Goal: Transaction & Acquisition: Purchase product/service

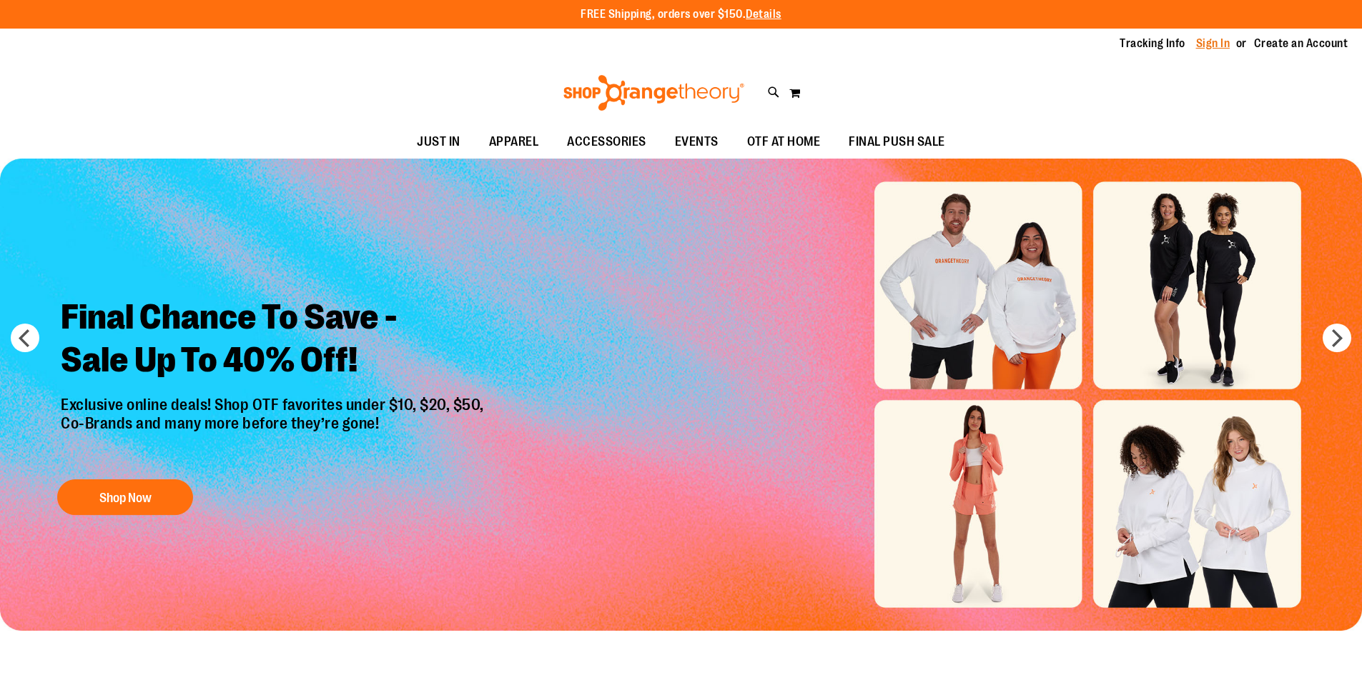
type input "**********"
click at [1214, 44] on link "Sign In" at bounding box center [1213, 44] width 34 height 16
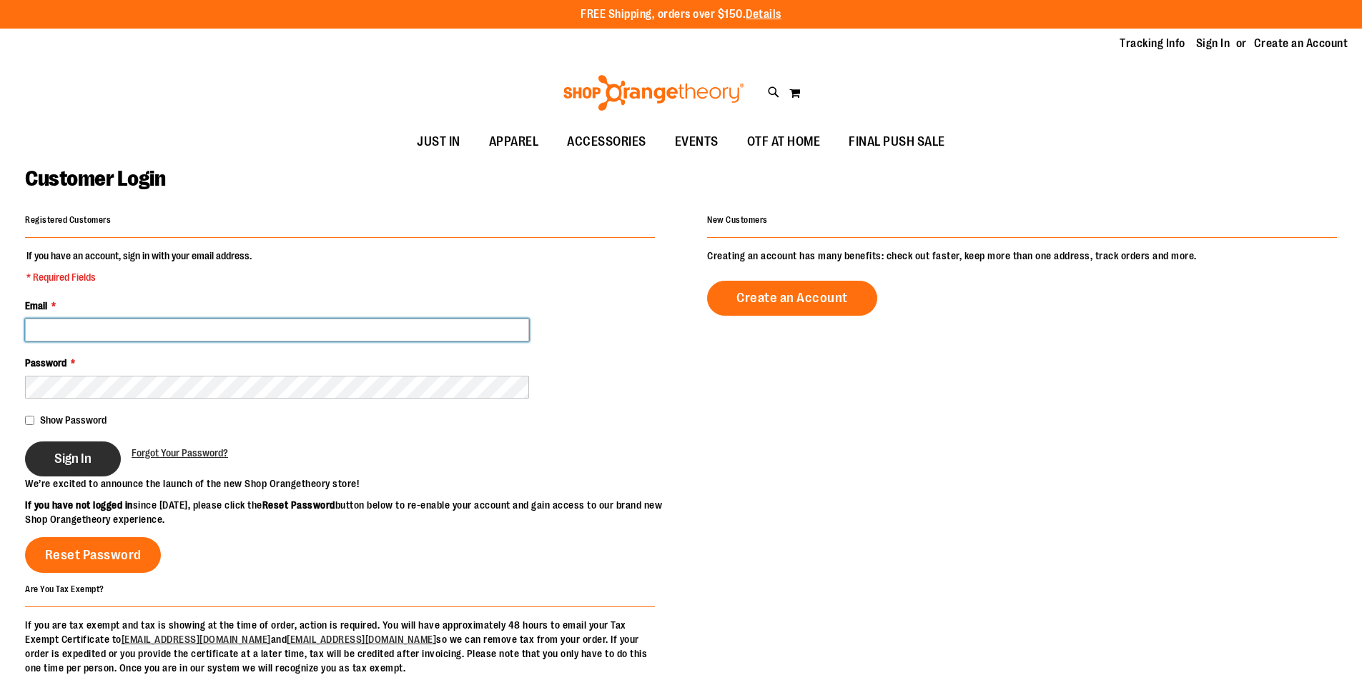
type input "**********"
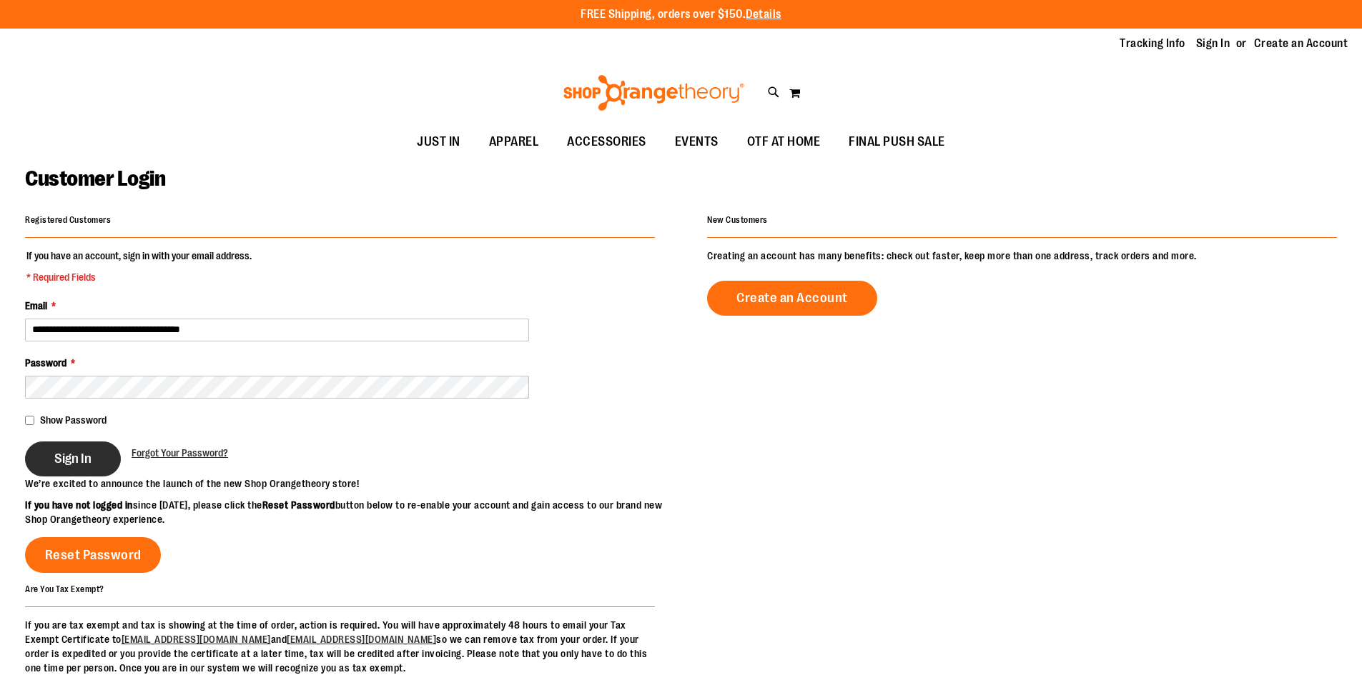
type input "**********"
click at [74, 453] on span "Sign In" at bounding box center [72, 459] width 37 height 16
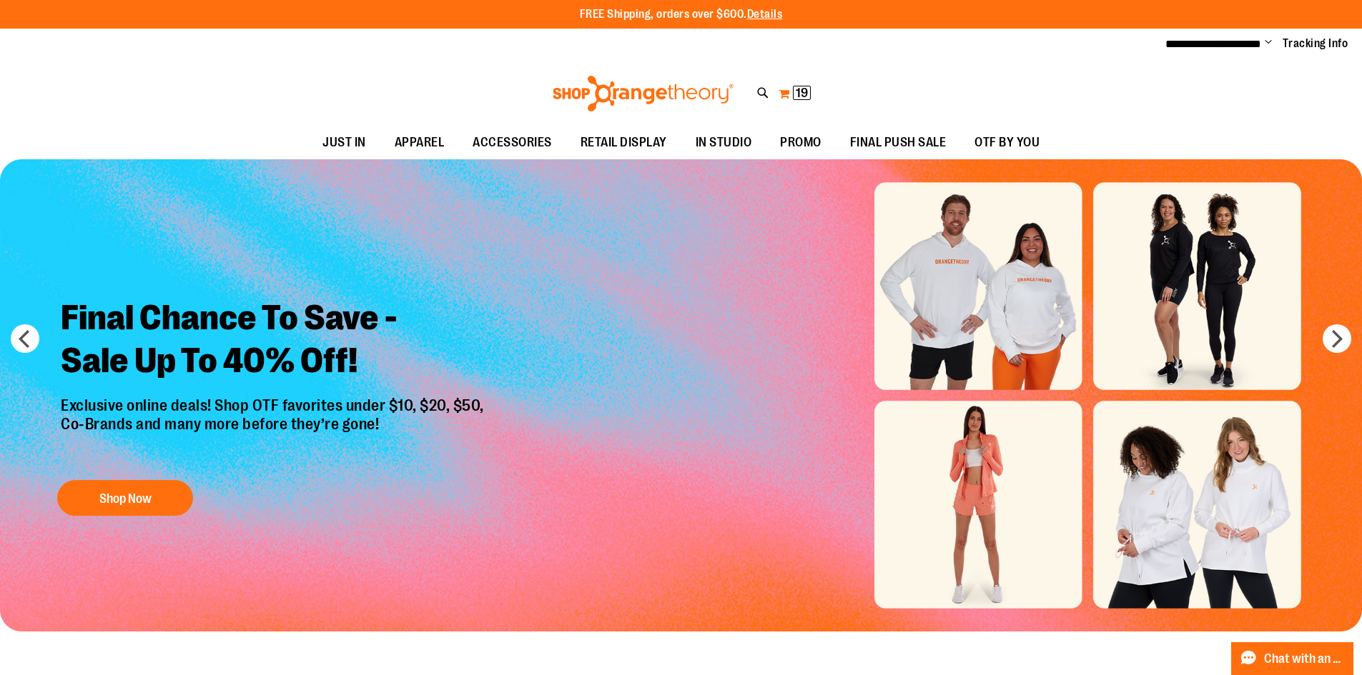
type input "**********"
click at [806, 97] on span "19" at bounding box center [802, 93] width 12 height 14
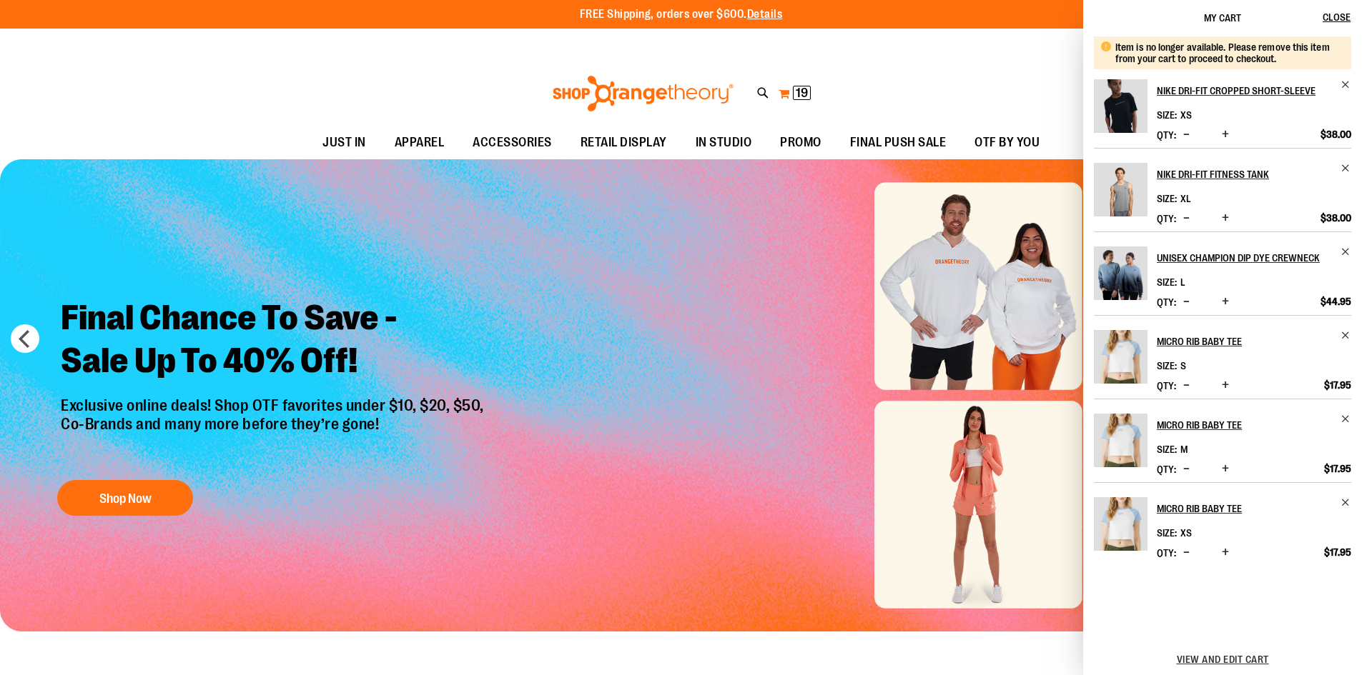
click at [803, 86] on span "19" at bounding box center [802, 93] width 12 height 14
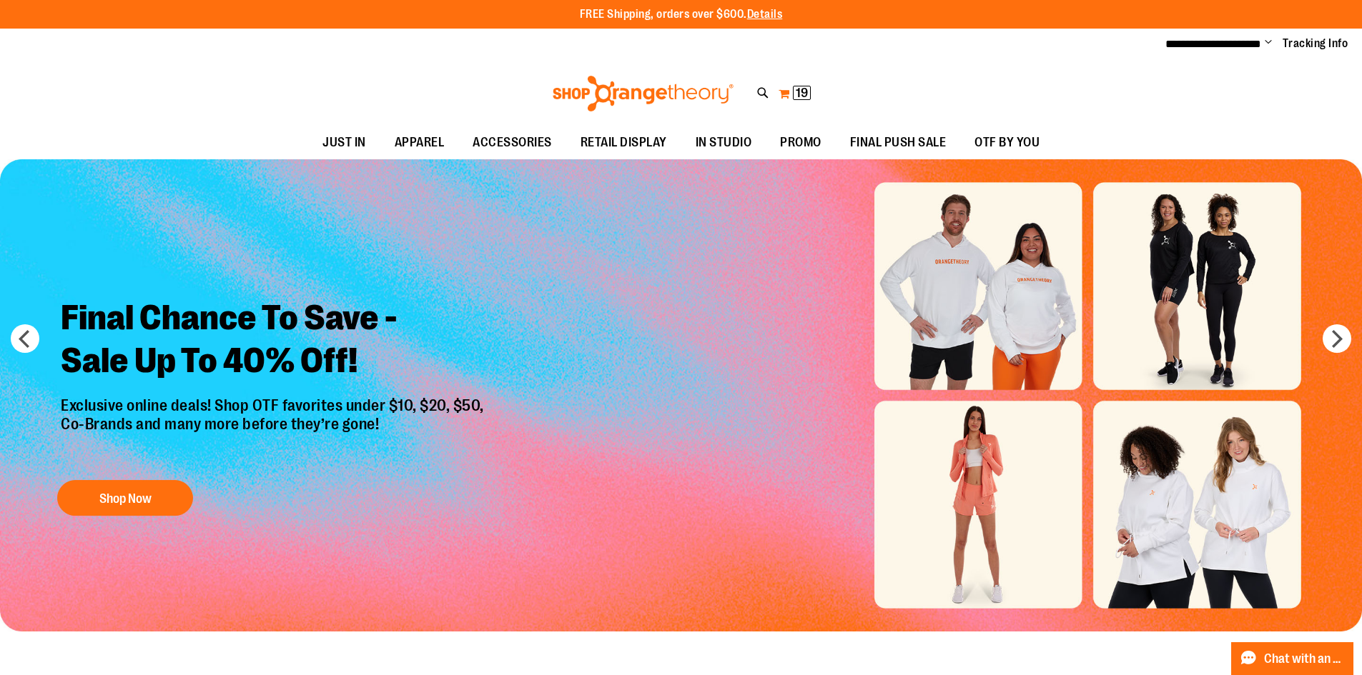
click at [801, 89] on span "19" at bounding box center [802, 93] width 12 height 14
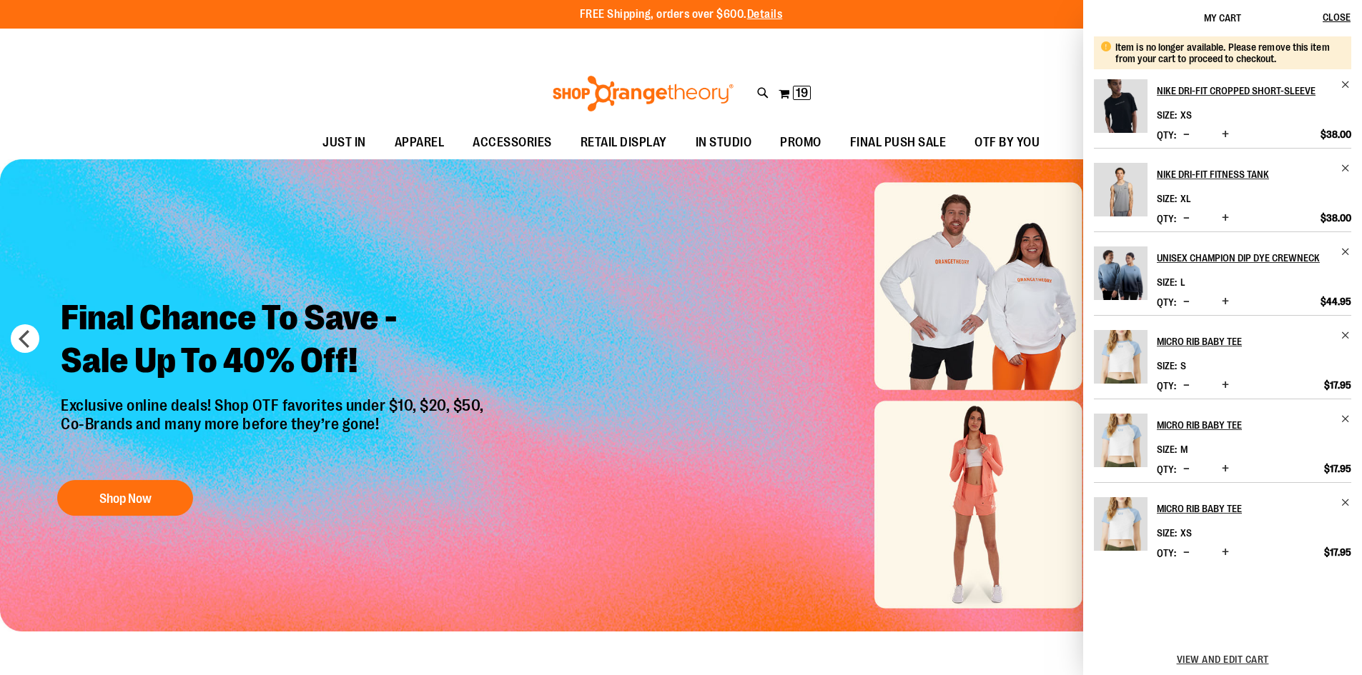
click at [1189, 142] on span "Decrease product quantity" at bounding box center [1186, 134] width 6 height 14
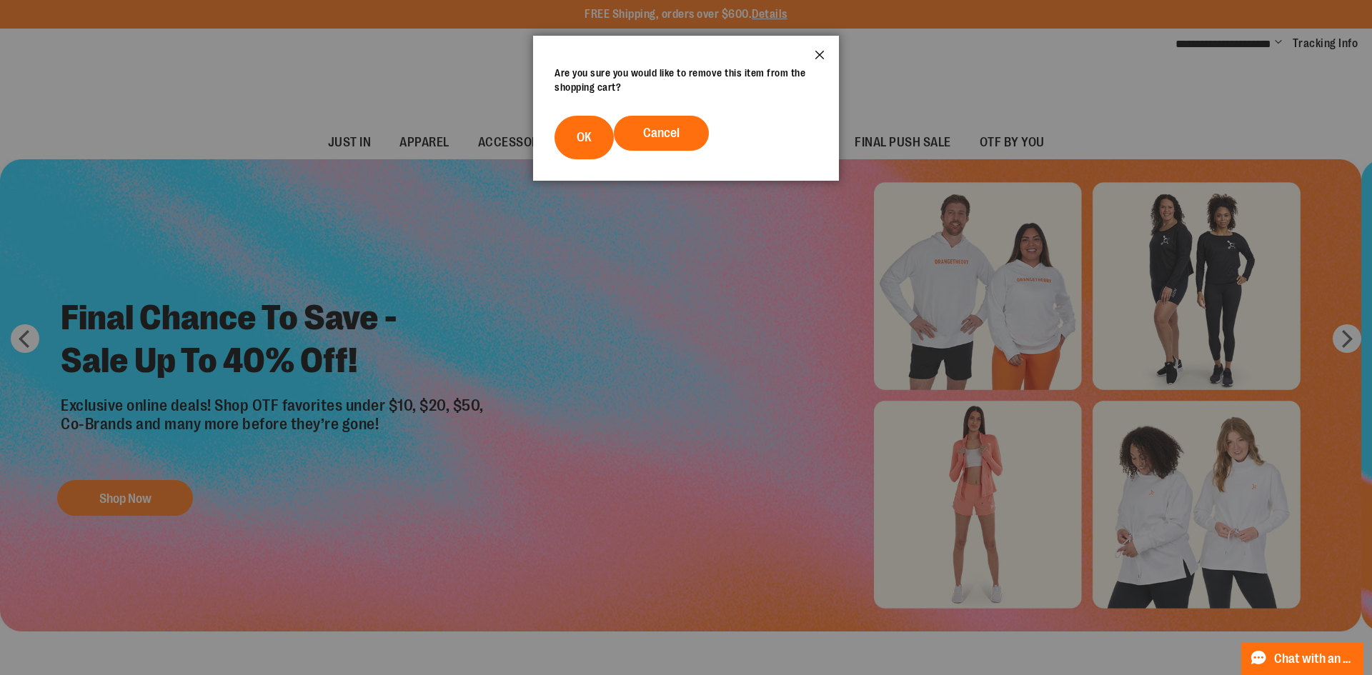
click at [820, 52] on button "Close" at bounding box center [820, 59] width 39 height 47
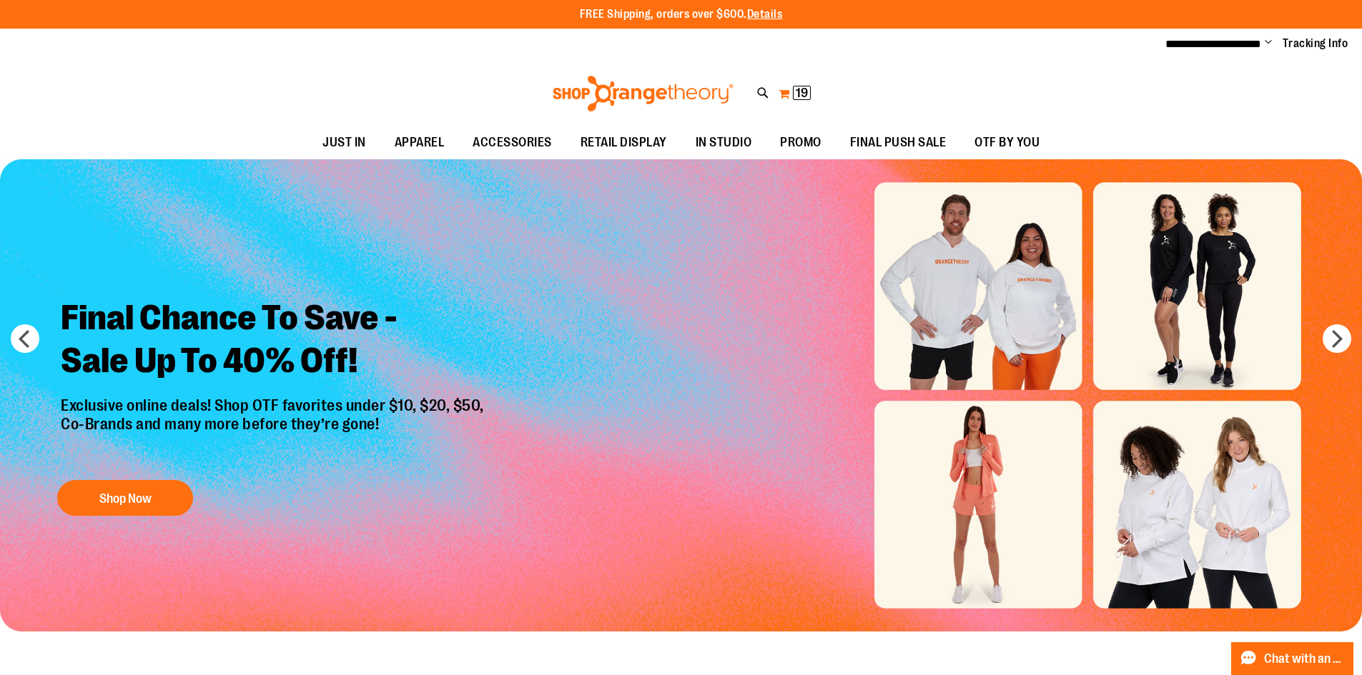
click at [782, 94] on button "My Cart 19 19 items" at bounding box center [795, 93] width 34 height 23
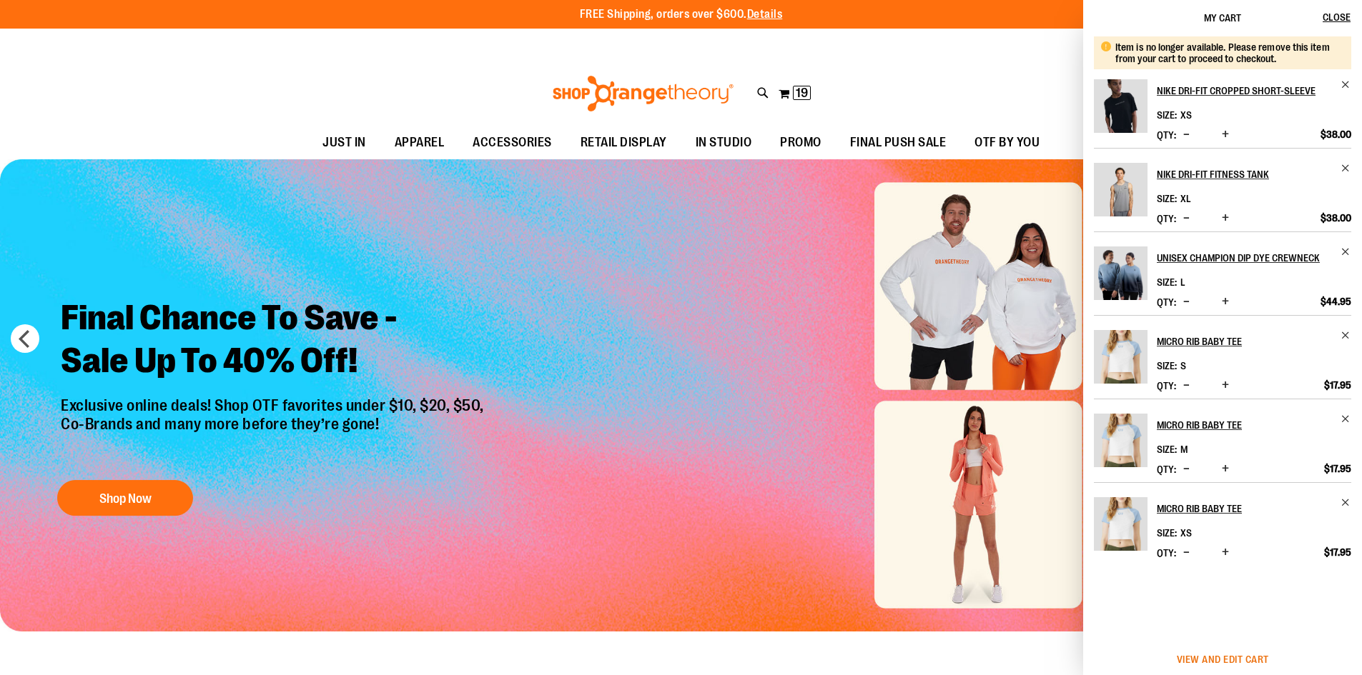
click at [1229, 661] on span "View and edit cart" at bounding box center [1223, 659] width 92 height 11
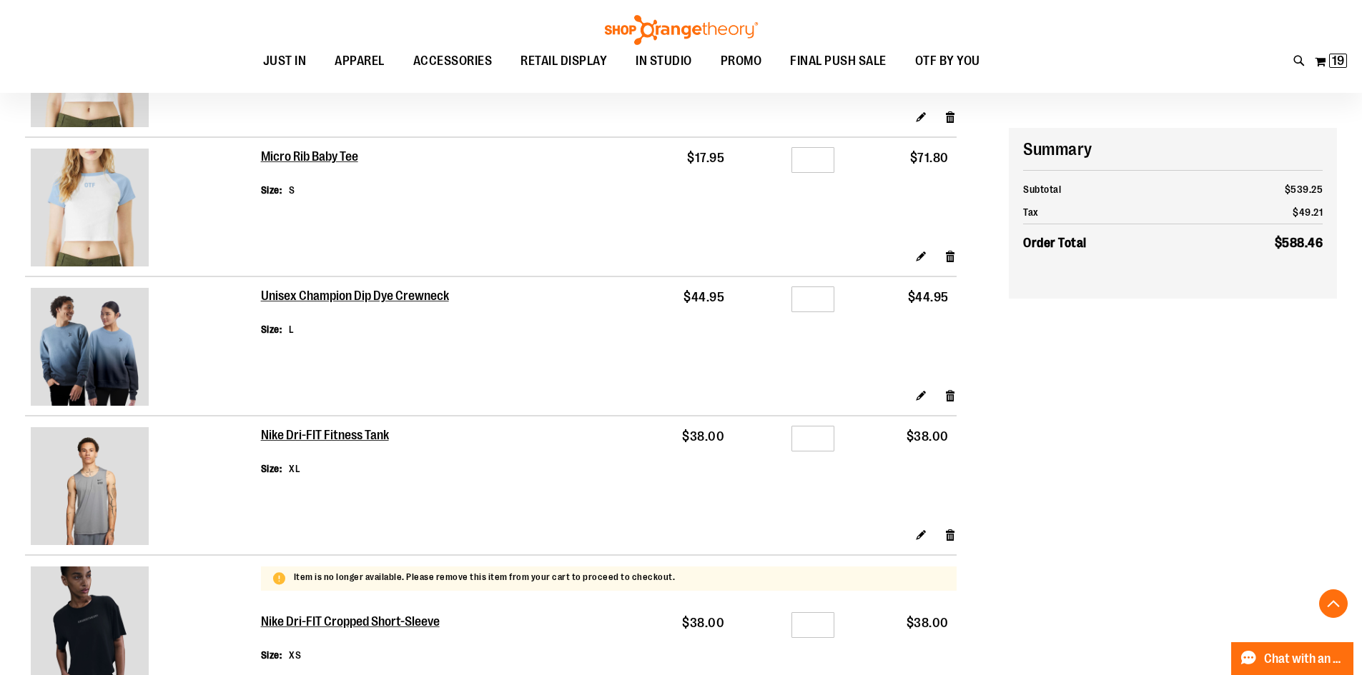
scroll to position [928, 0]
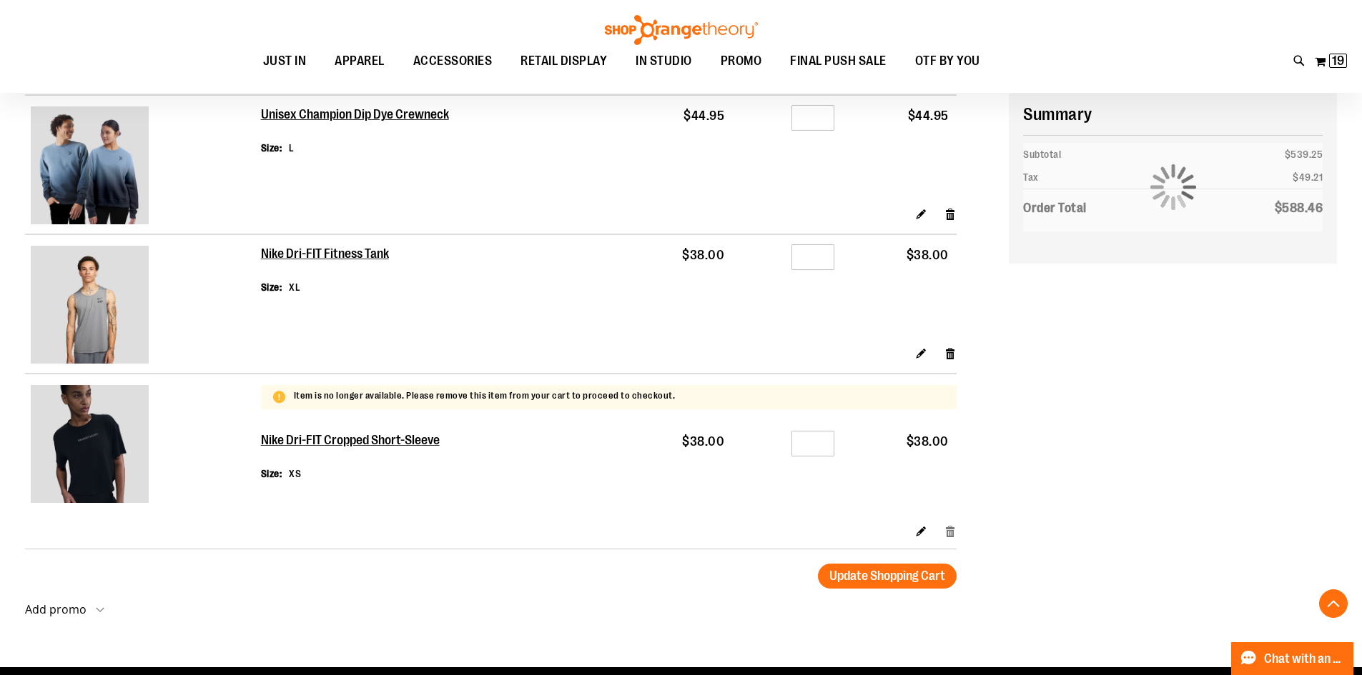
type input "**********"
click at [950, 530] on link "Remove item" at bounding box center [950, 531] width 12 height 15
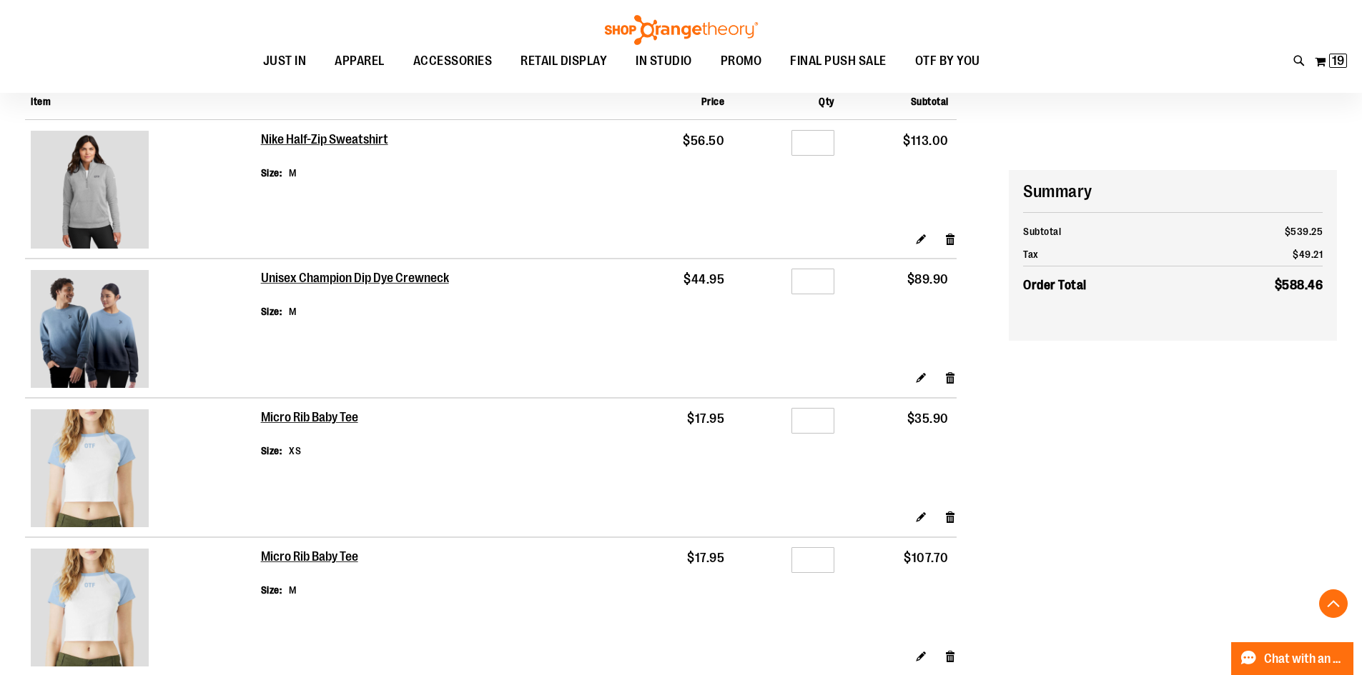
scroll to position [285, 0]
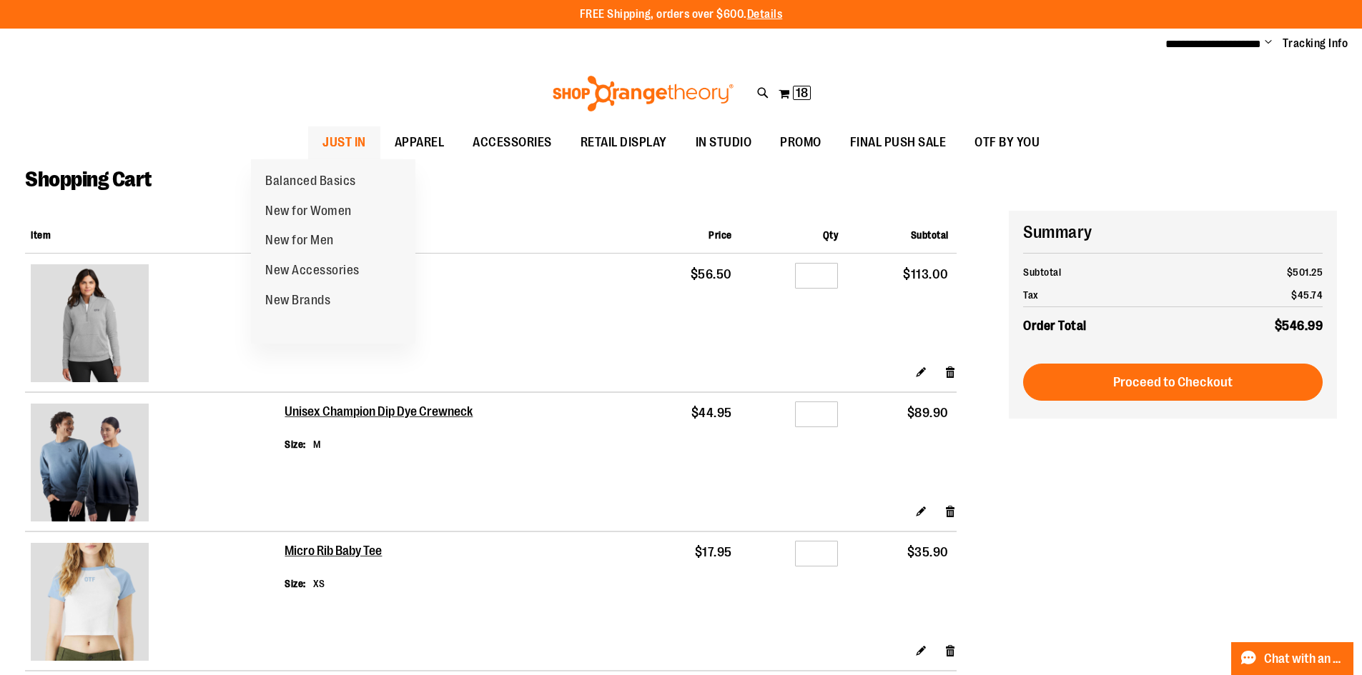
type input "**********"
click at [322, 139] on span "JUST IN" at bounding box center [344, 143] width 44 height 32
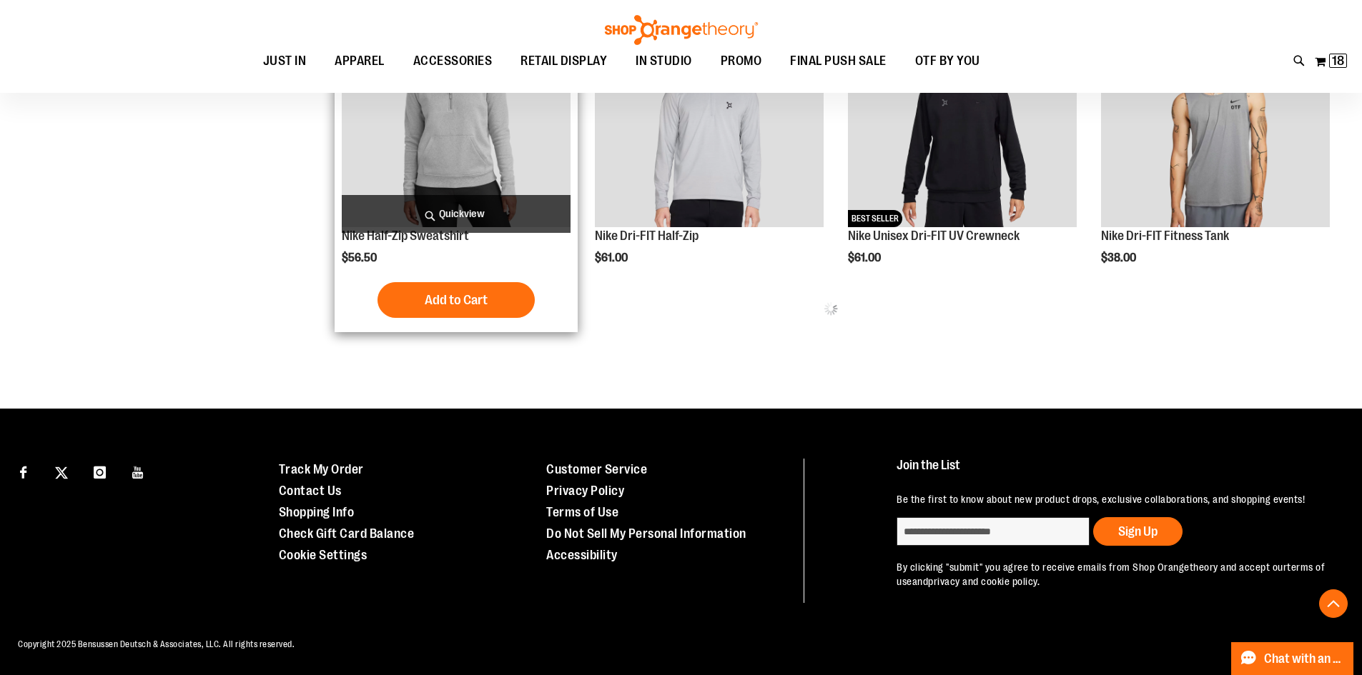
scroll to position [557, 0]
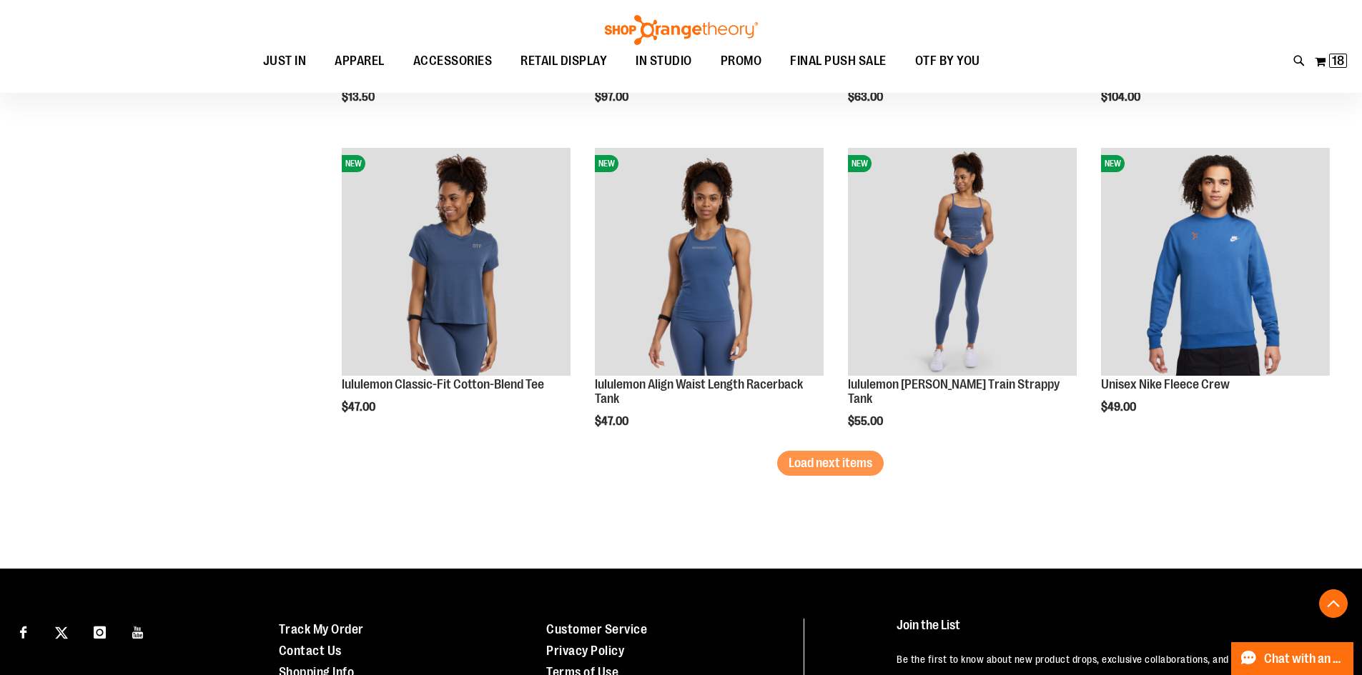
scroll to position [2787, 0]
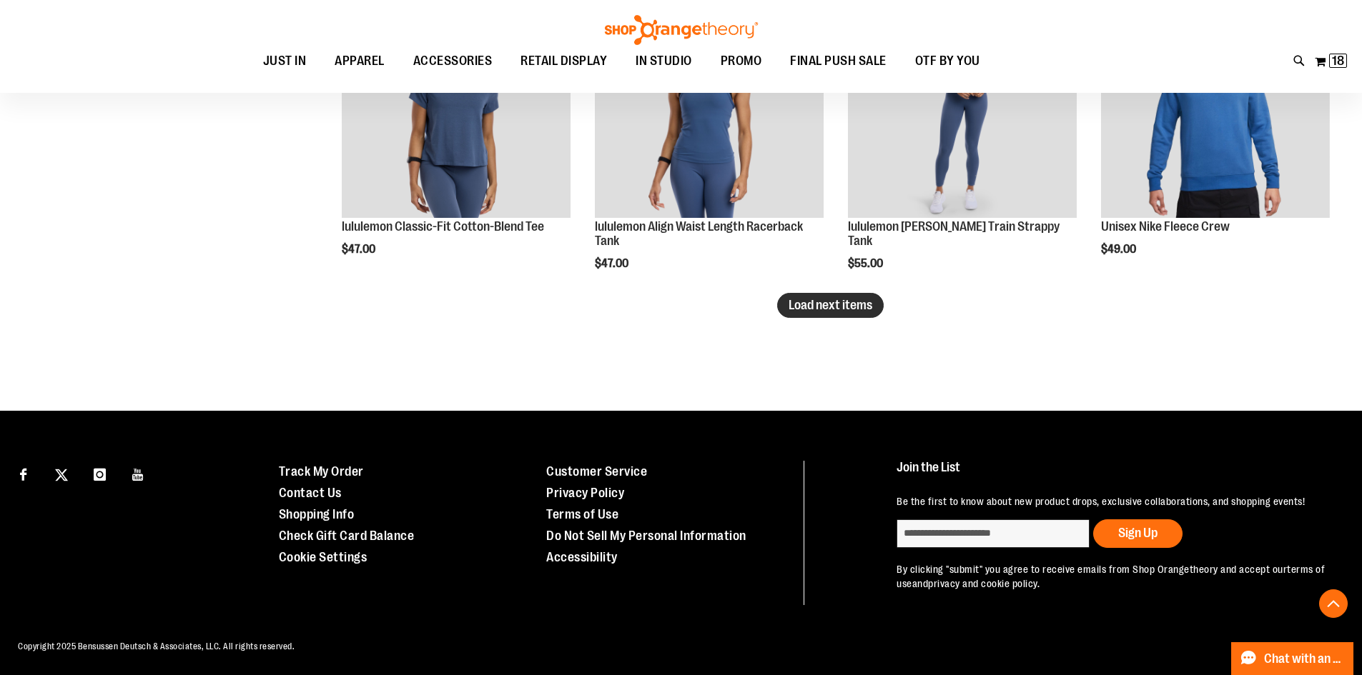
type input "**********"
click at [809, 302] on span "Load next items" at bounding box center [830, 305] width 84 height 14
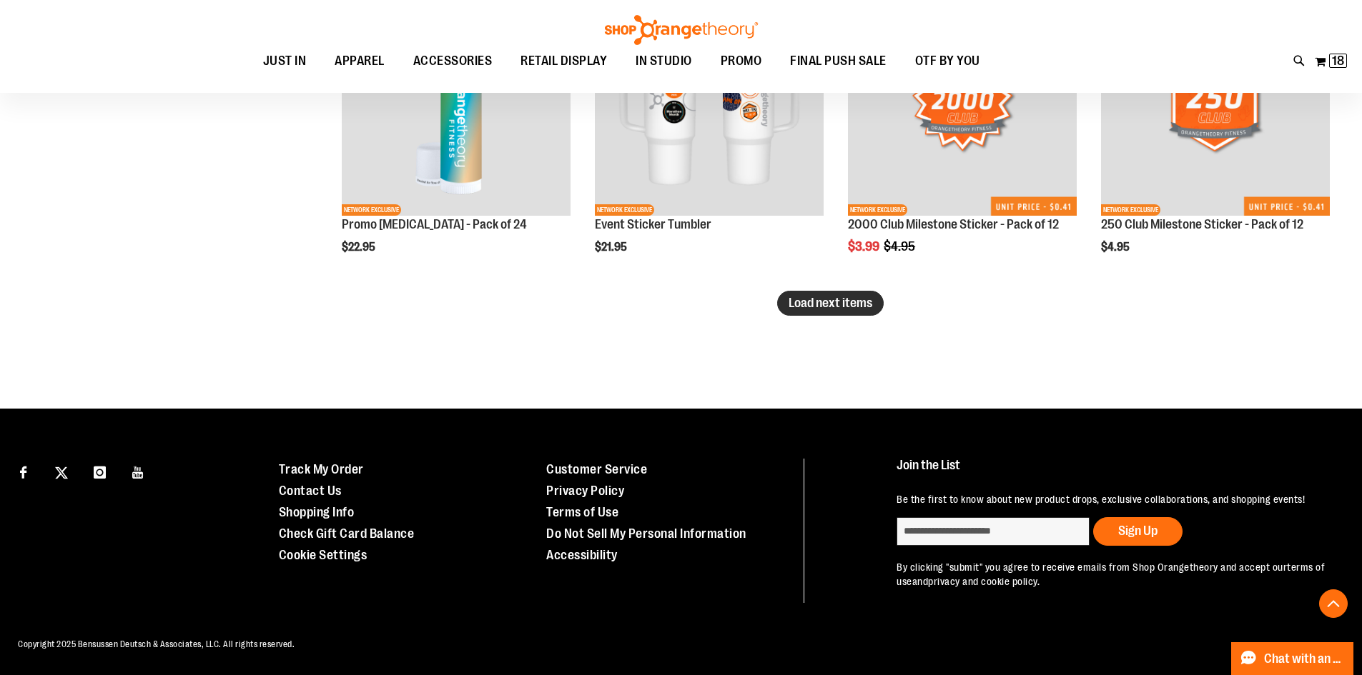
click at [835, 296] on span "Load next items" at bounding box center [830, 303] width 84 height 14
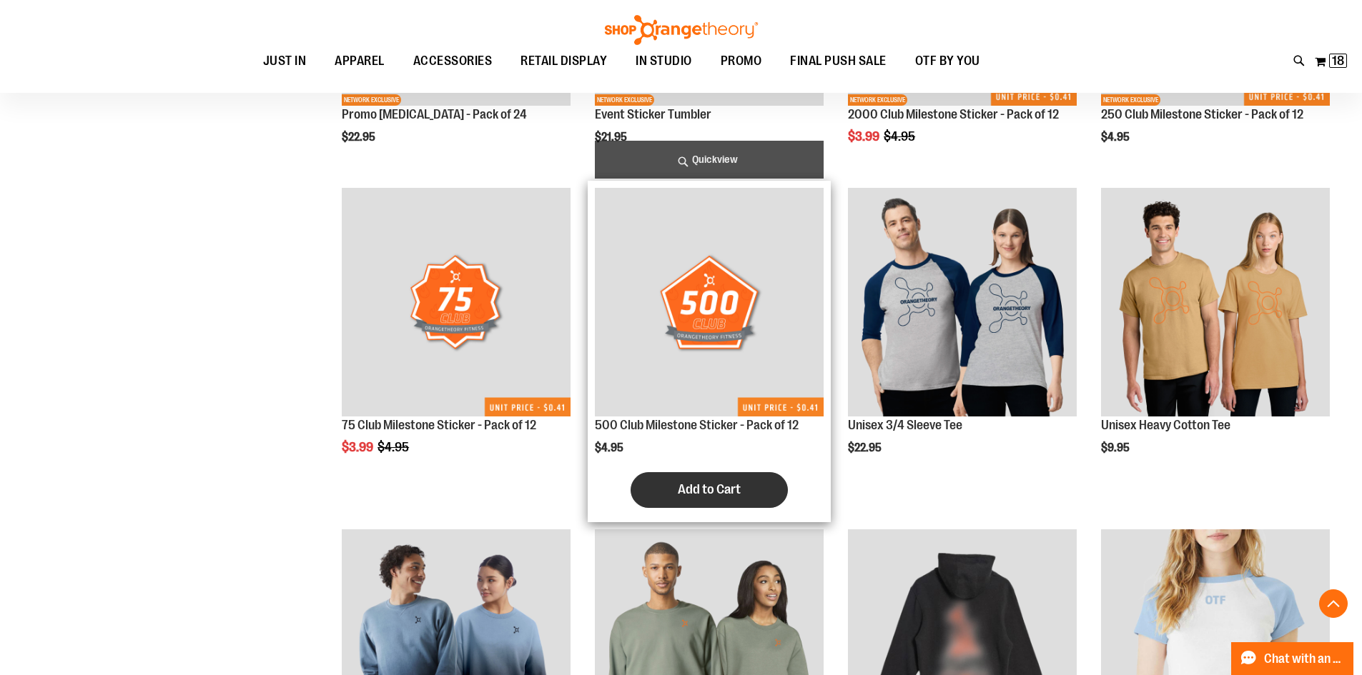
scroll to position [4164, 0]
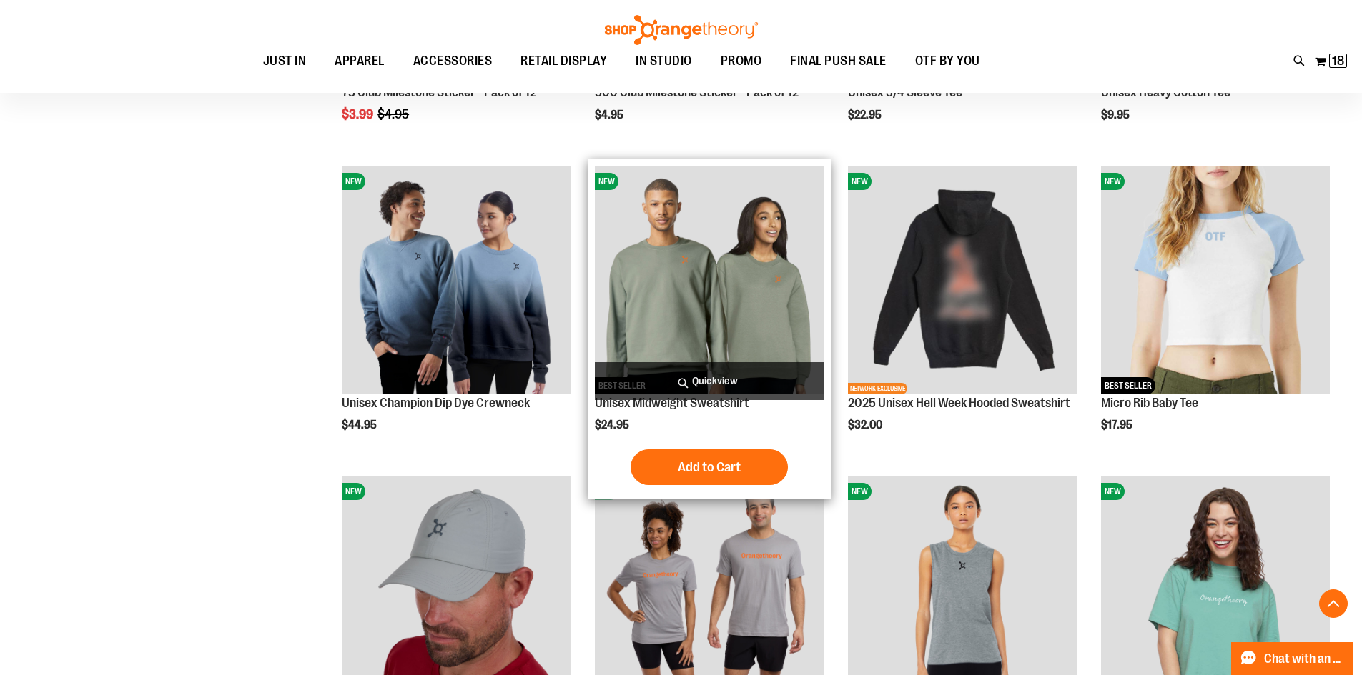
click at [698, 232] on img "product" at bounding box center [709, 280] width 229 height 229
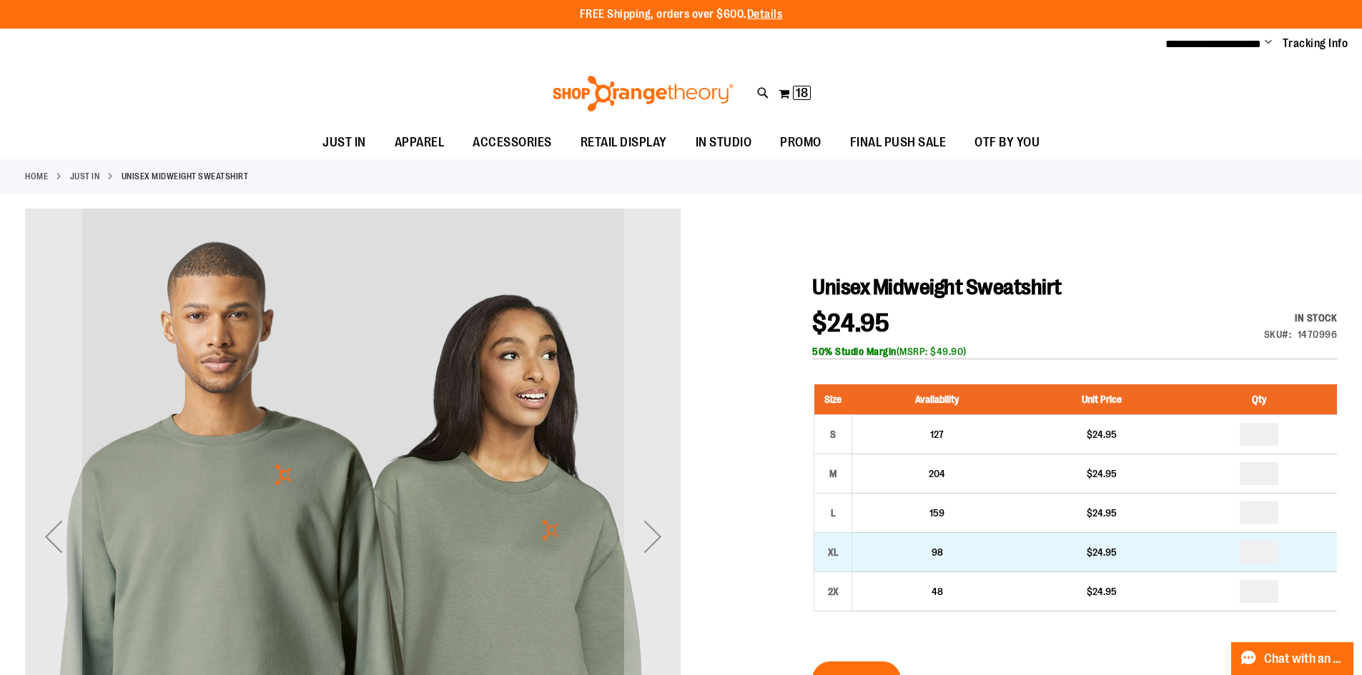
type input "**********"
drag, startPoint x: 1281, startPoint y: 555, endPoint x: 1247, endPoint y: 558, distance: 33.7
click at [1247, 558] on input "number" at bounding box center [1258, 552] width 39 height 23
type input "*"
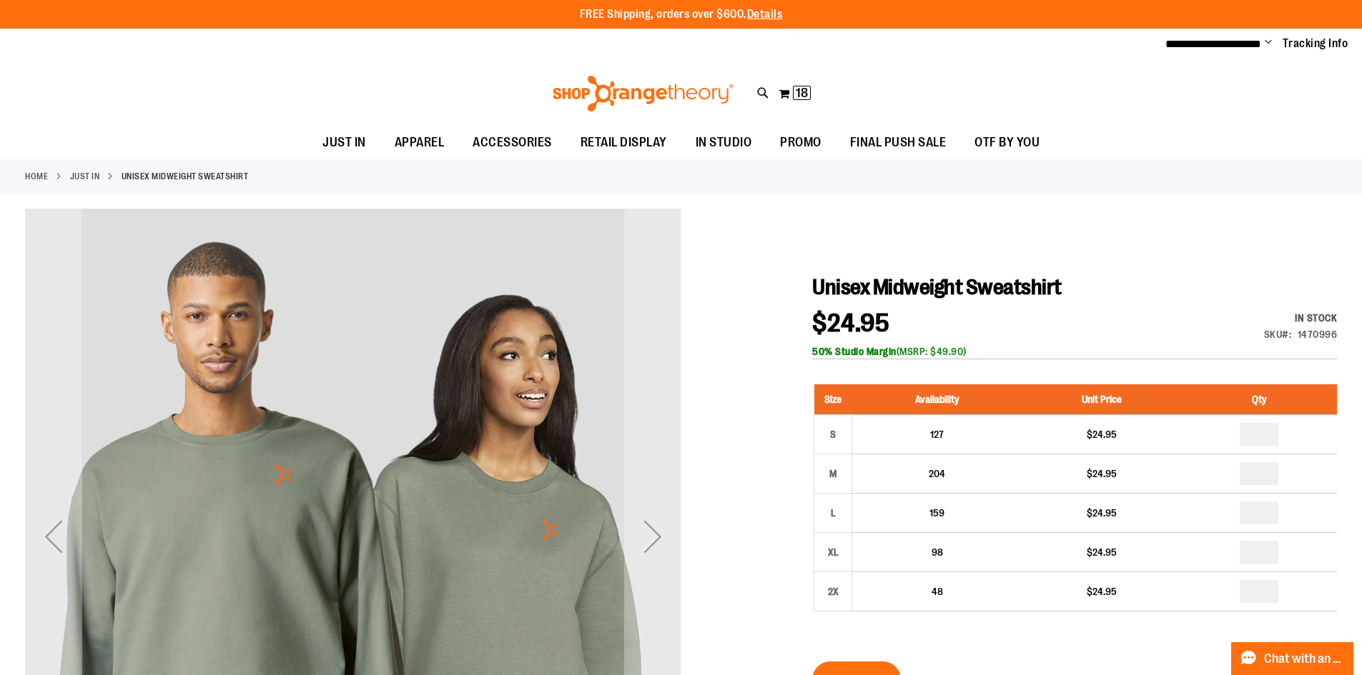
click at [959, 646] on div "Size Availability Unit Price Qty S 127 $24.95 * M 204 $24.95 * L" at bounding box center [1074, 508] width 525 height 277
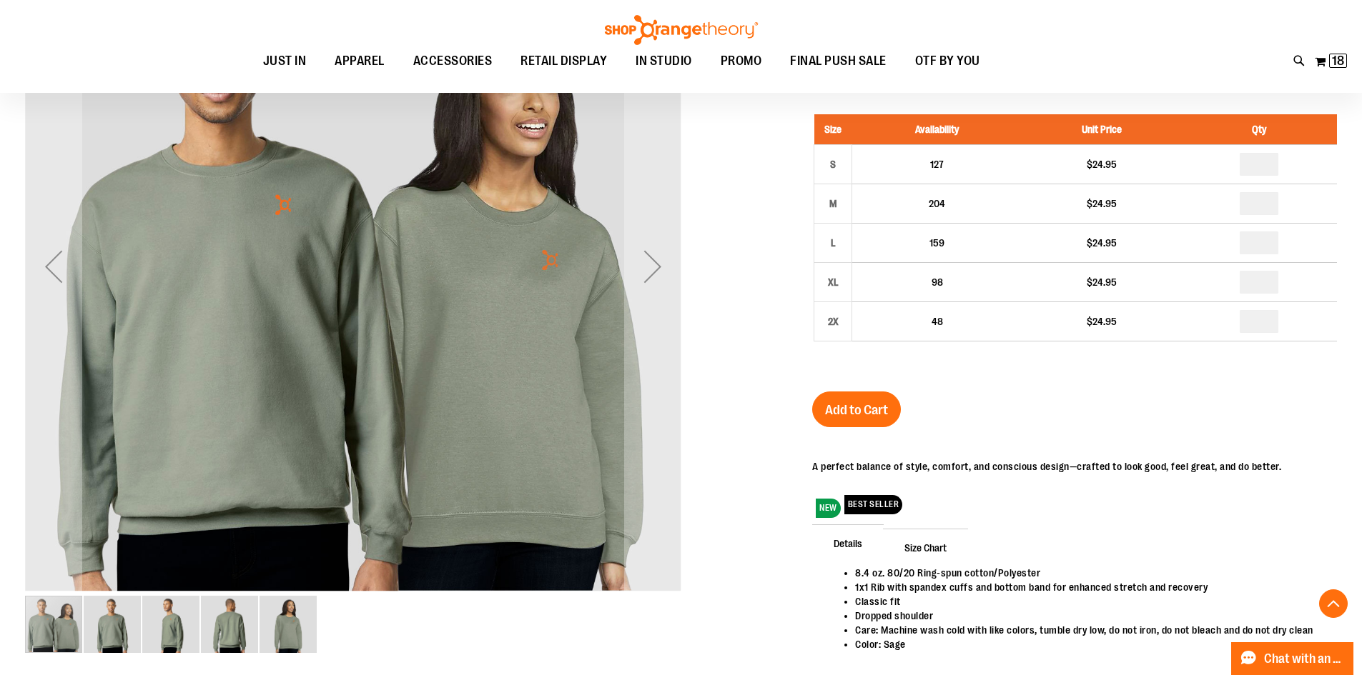
scroll to position [285, 0]
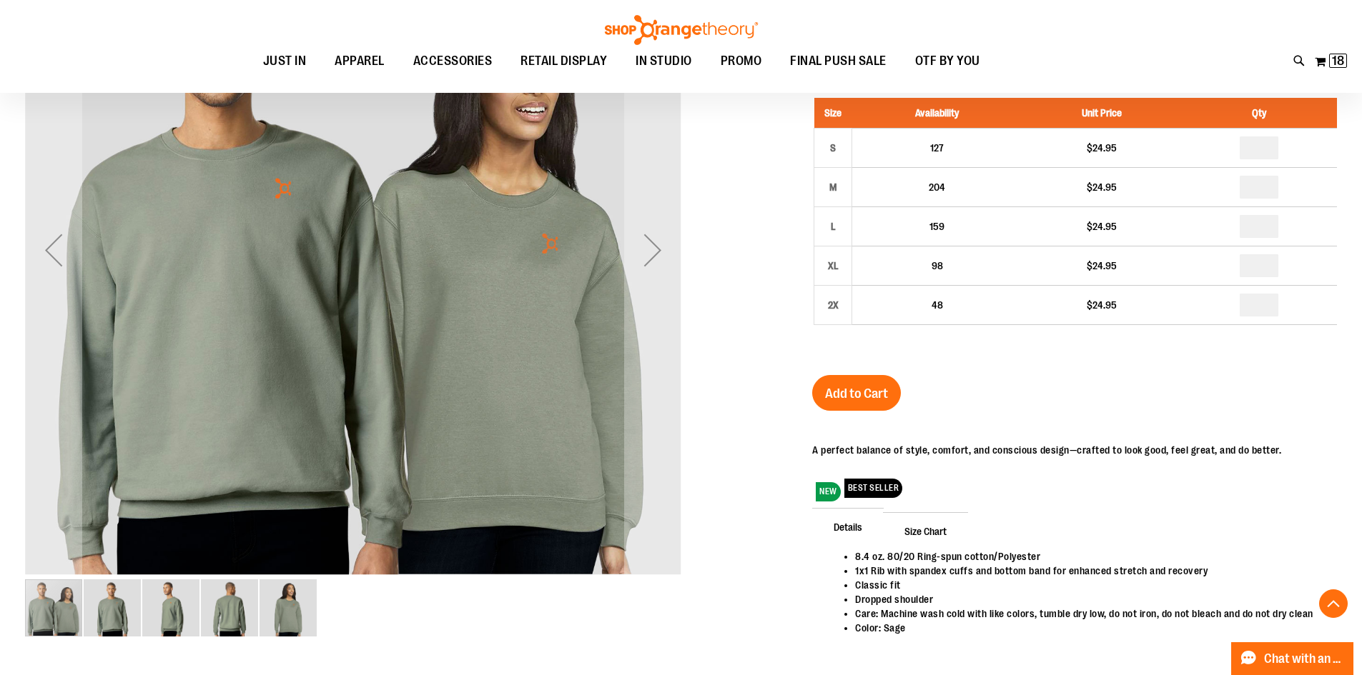
click at [67, 623] on div "carousel" at bounding box center [53, 608] width 57 height 57
click at [122, 620] on img "image 2 of 5" at bounding box center [112, 608] width 57 height 57
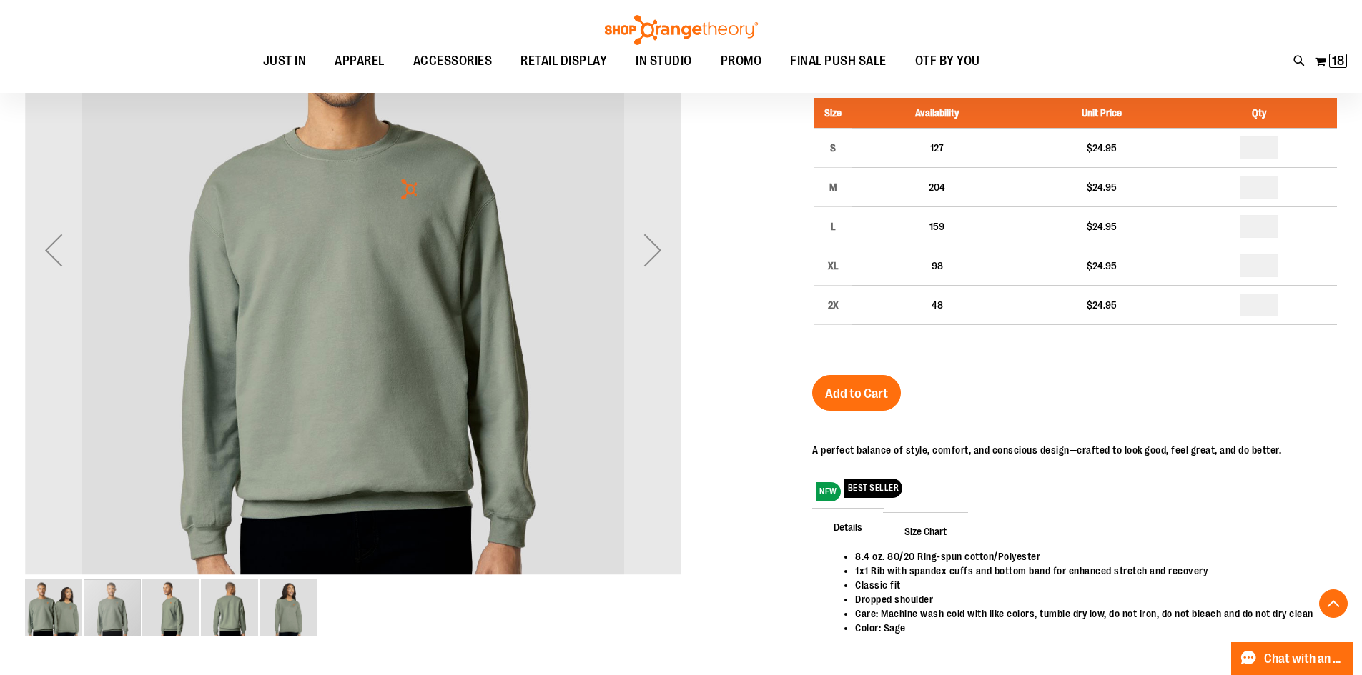
click at [181, 618] on img "image 3 of 5" at bounding box center [170, 608] width 57 height 57
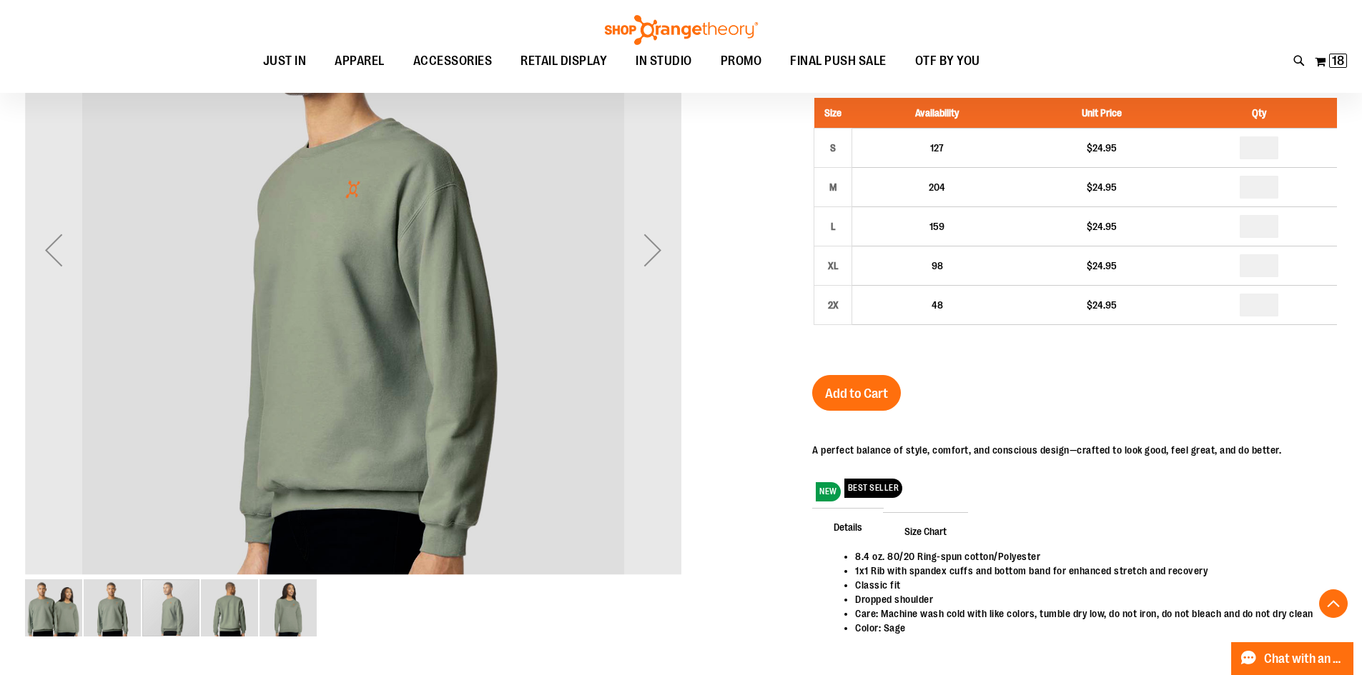
click at [230, 611] on img "image 4 of 5" at bounding box center [229, 608] width 57 height 57
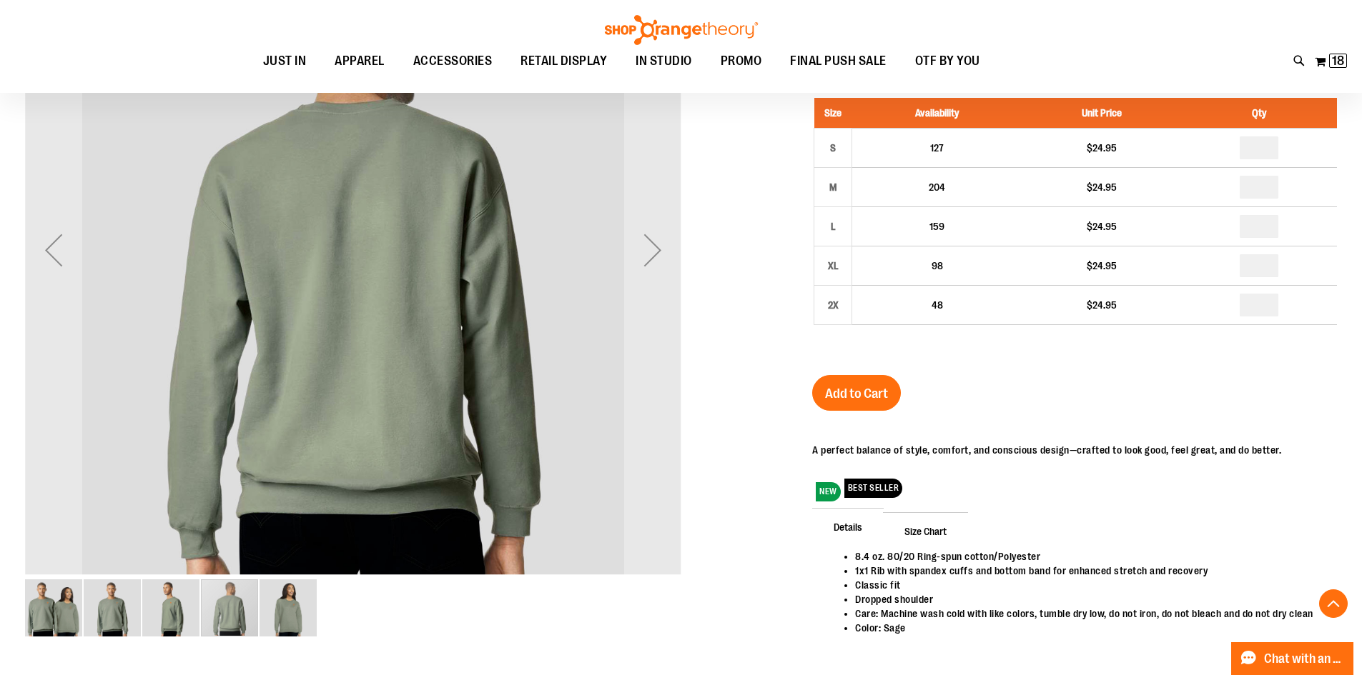
click at [271, 618] on img "image 5 of 5" at bounding box center [287, 608] width 57 height 57
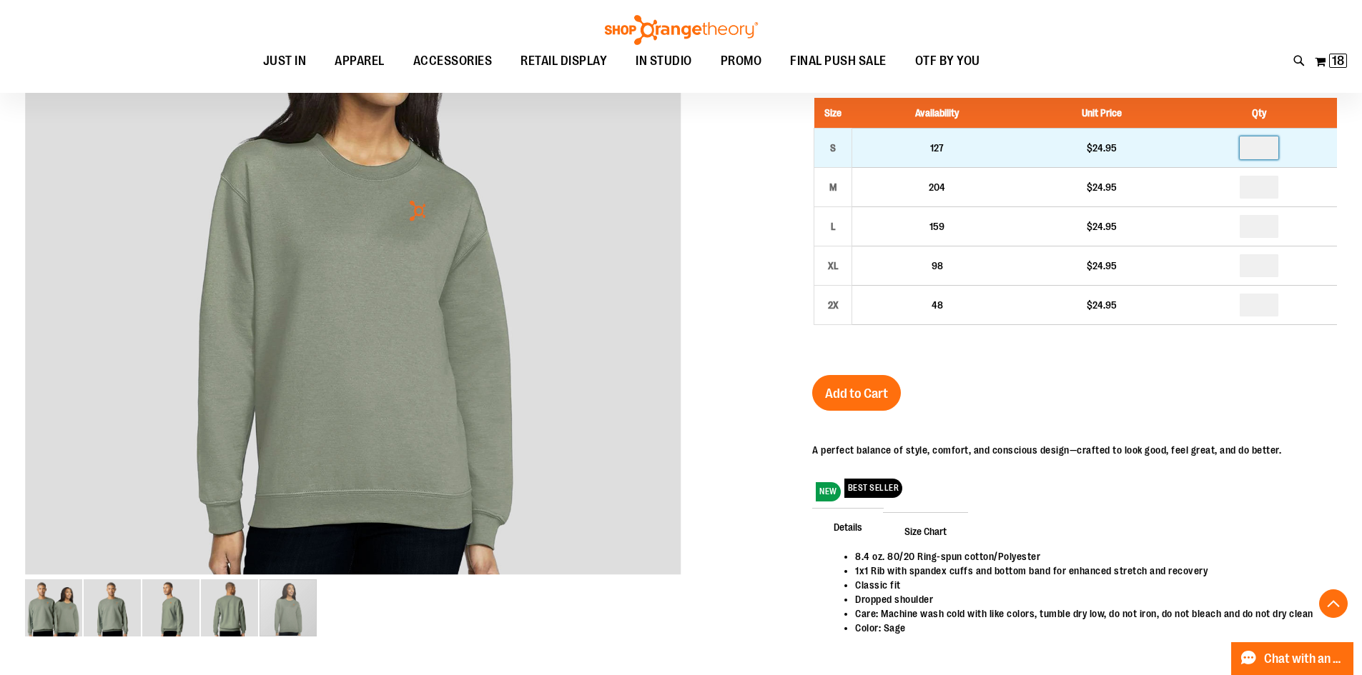
drag, startPoint x: 1270, startPoint y: 153, endPoint x: 1247, endPoint y: 154, distance: 22.9
click at [1247, 154] on input "number" at bounding box center [1258, 148] width 39 height 23
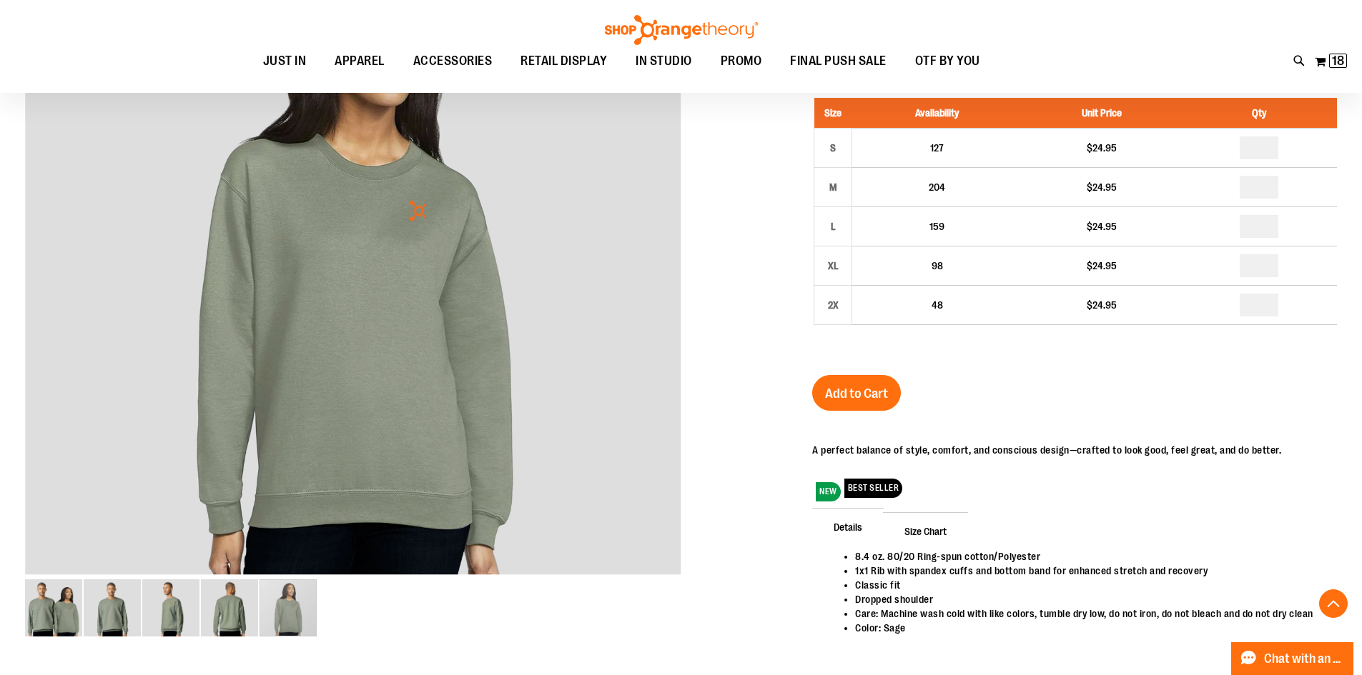
type input "*"
click at [1011, 377] on div "Unisex Midweight Sweatshirt $24.95 In stock Only %1 left SKU 1470996 50% Studio…" at bounding box center [1074, 340] width 525 height 705
click at [848, 387] on span "Add to Cart" at bounding box center [856, 394] width 63 height 16
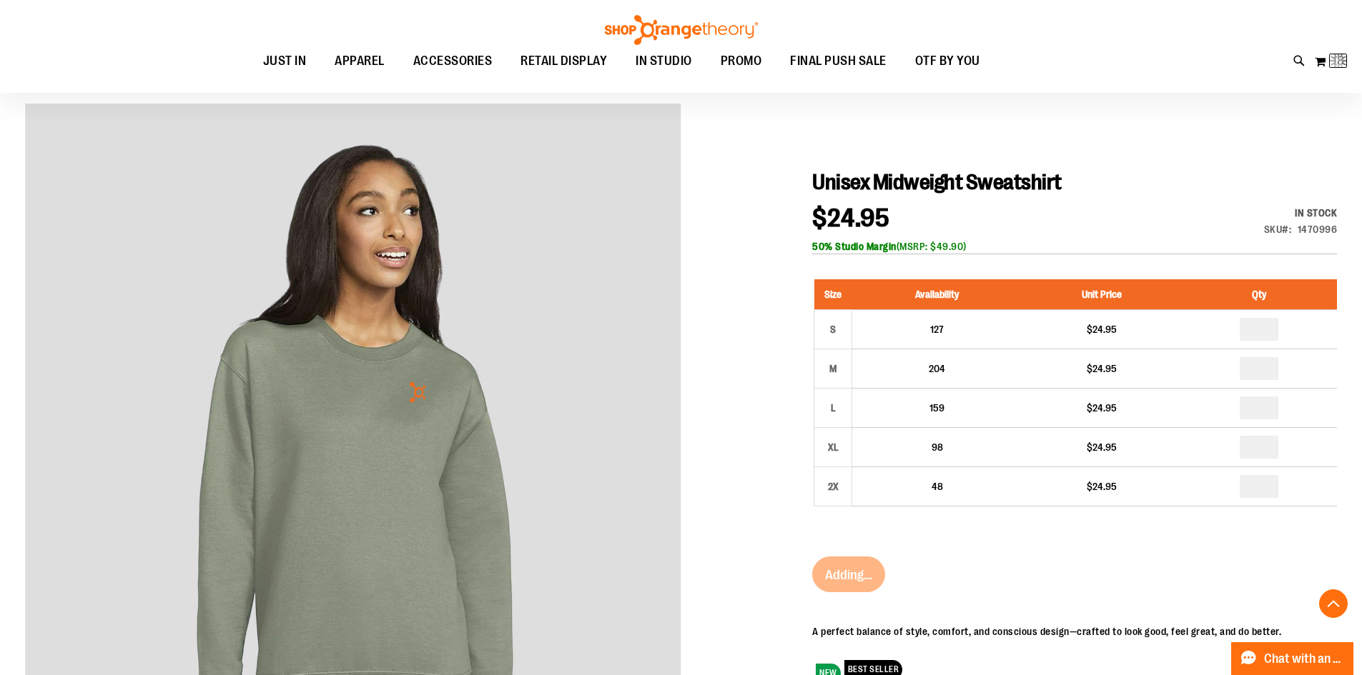
scroll to position [0, 0]
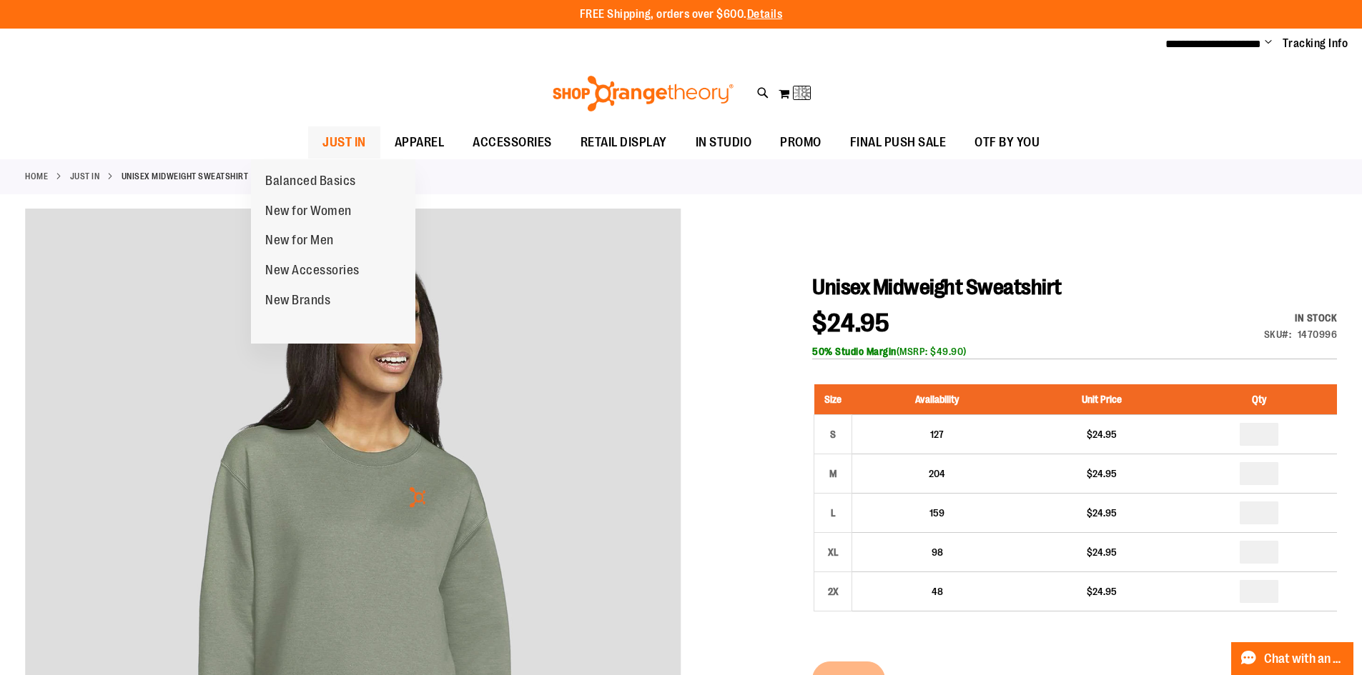
drag, startPoint x: 309, startPoint y: 137, endPoint x: 323, endPoint y: 139, distance: 14.5
click at [322, 137] on span "JUST IN" at bounding box center [344, 143] width 44 height 32
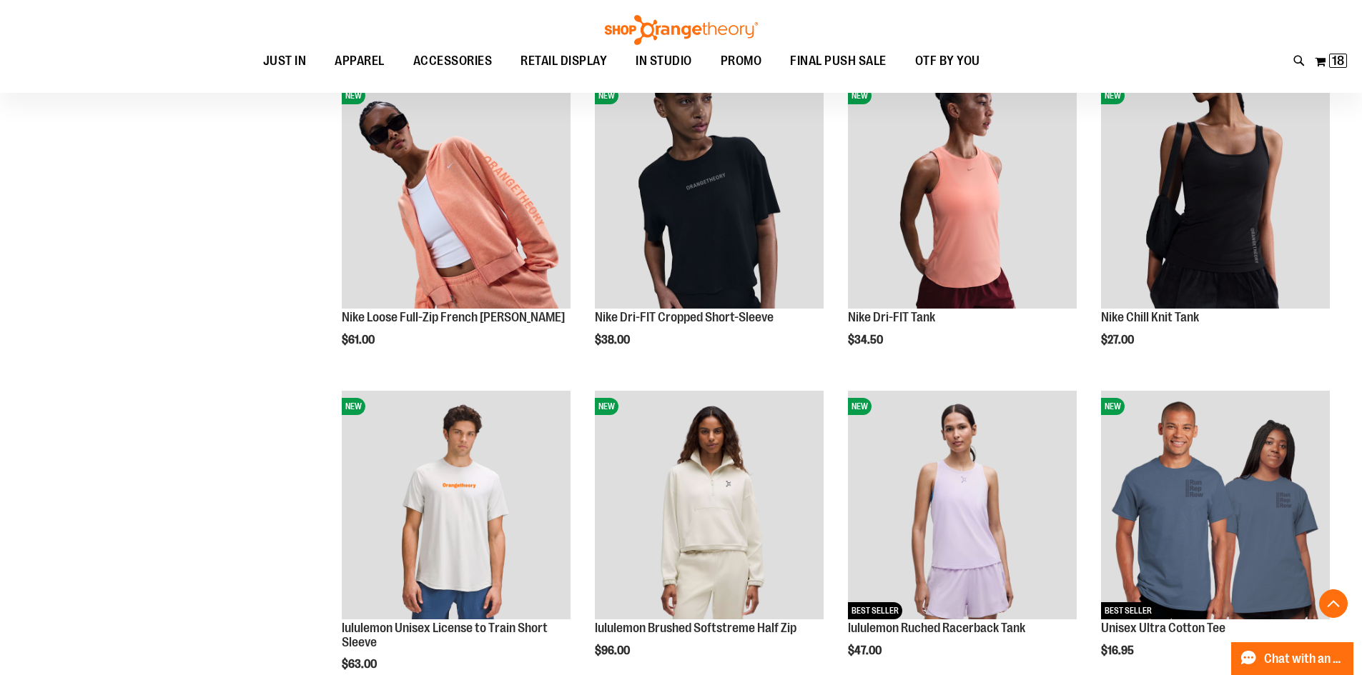
scroll to position [1214, 0]
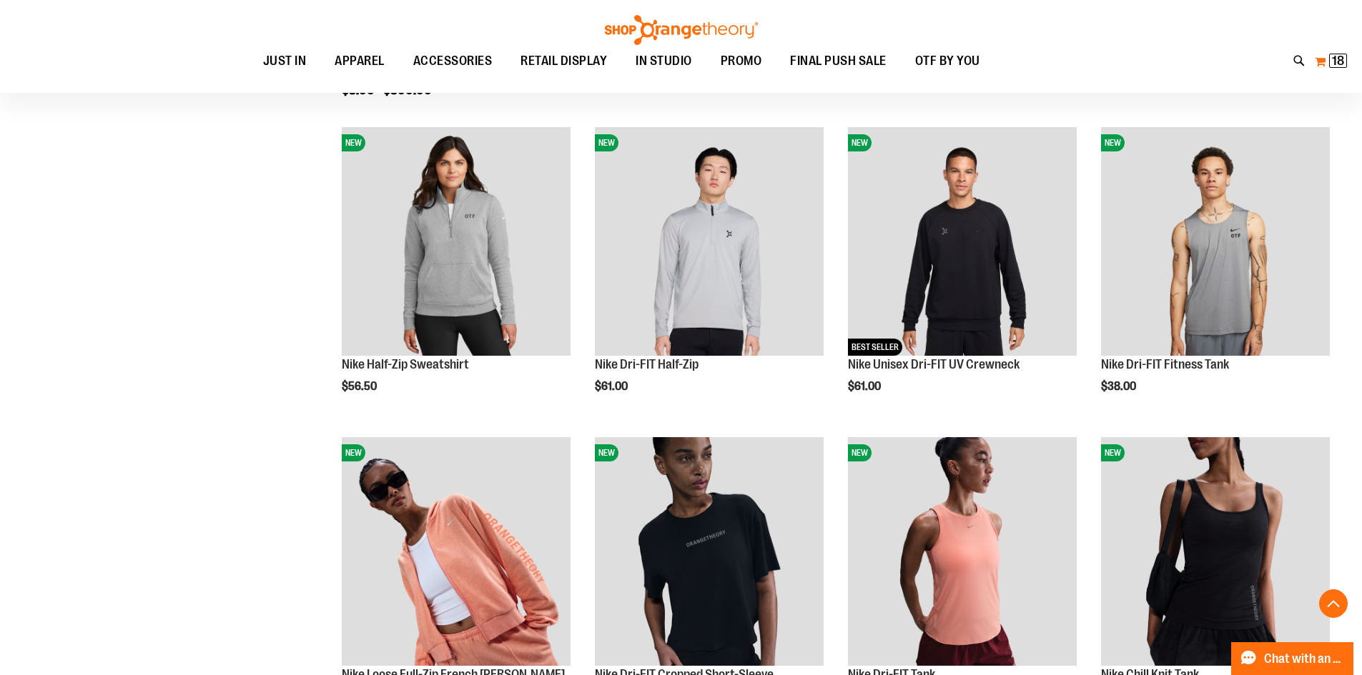
type input "**********"
click at [1339, 69] on button "My Cart 18 18 items" at bounding box center [1331, 61] width 34 height 23
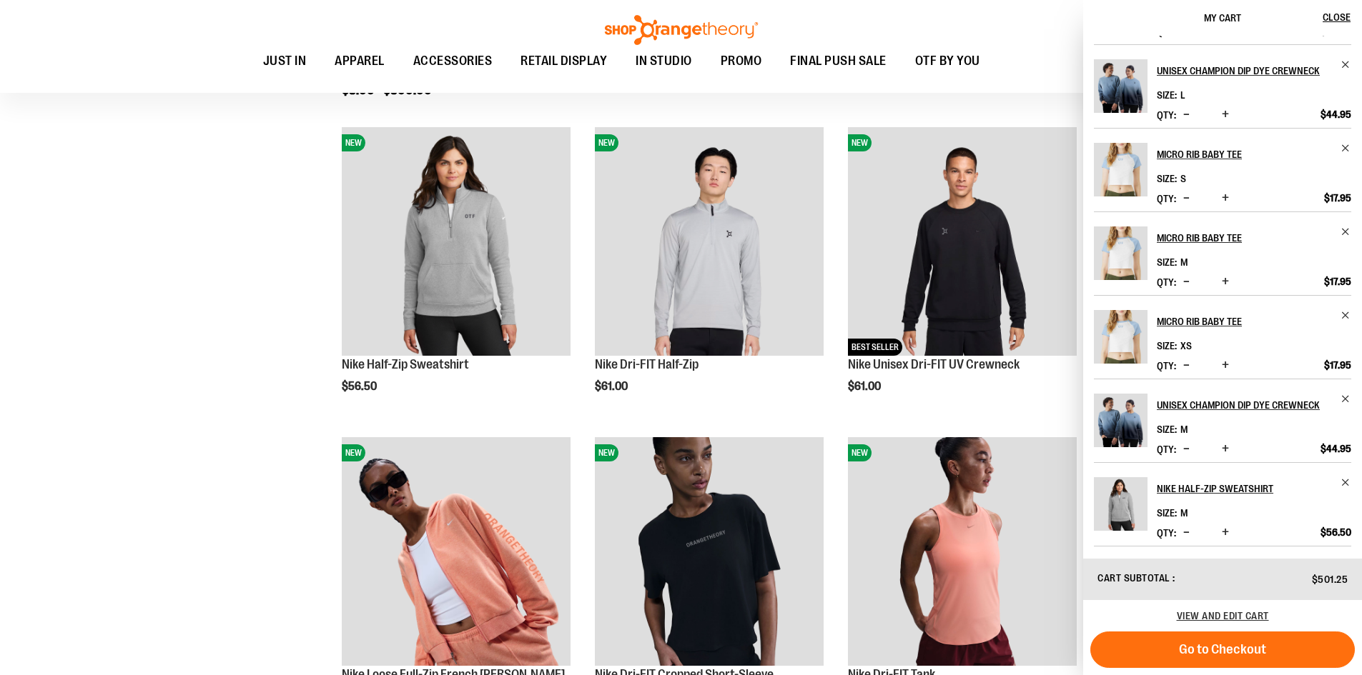
scroll to position [117, 0]
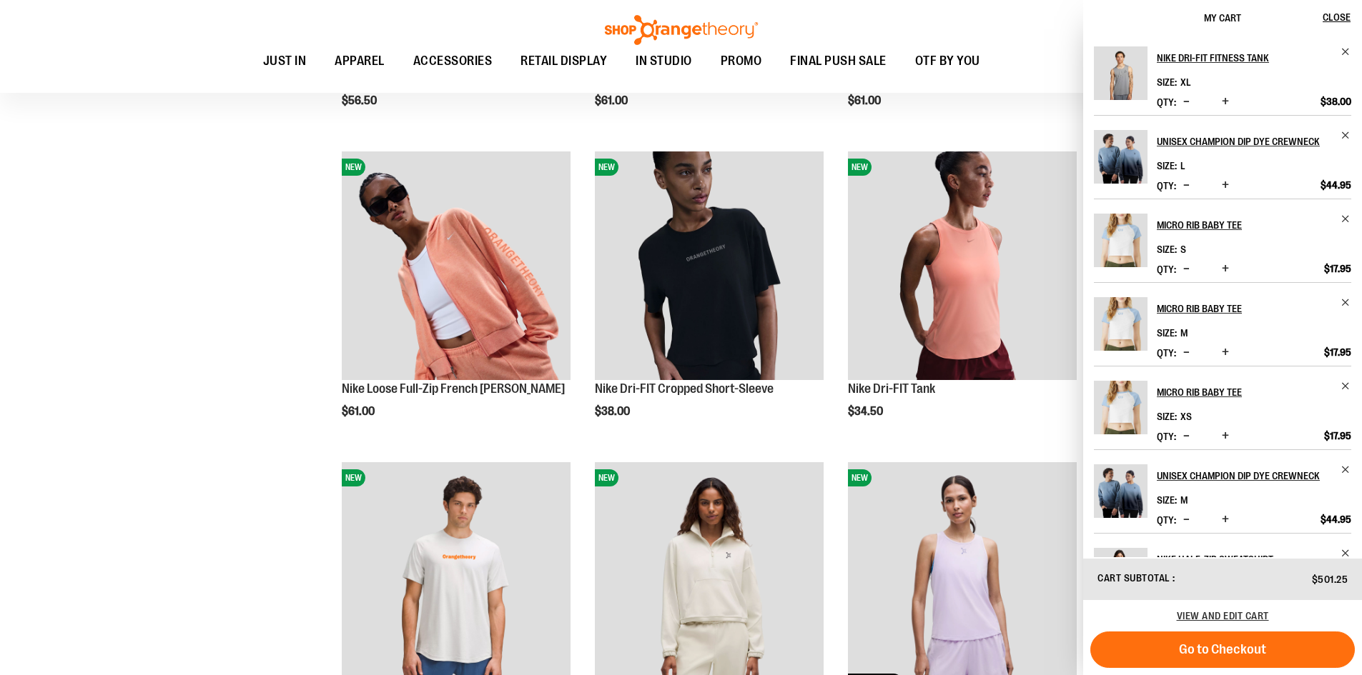
click at [293, 289] on div "**********" at bounding box center [681, 624] width 1312 height 2941
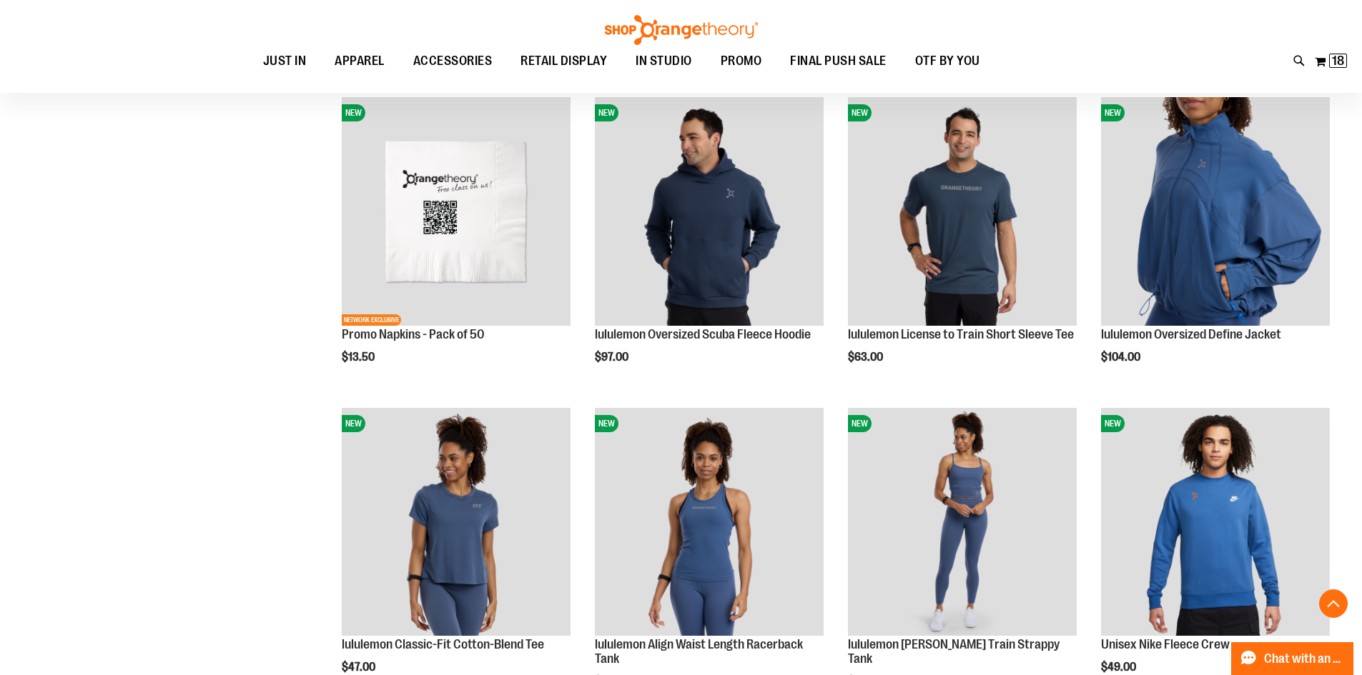
scroll to position [2572, 0]
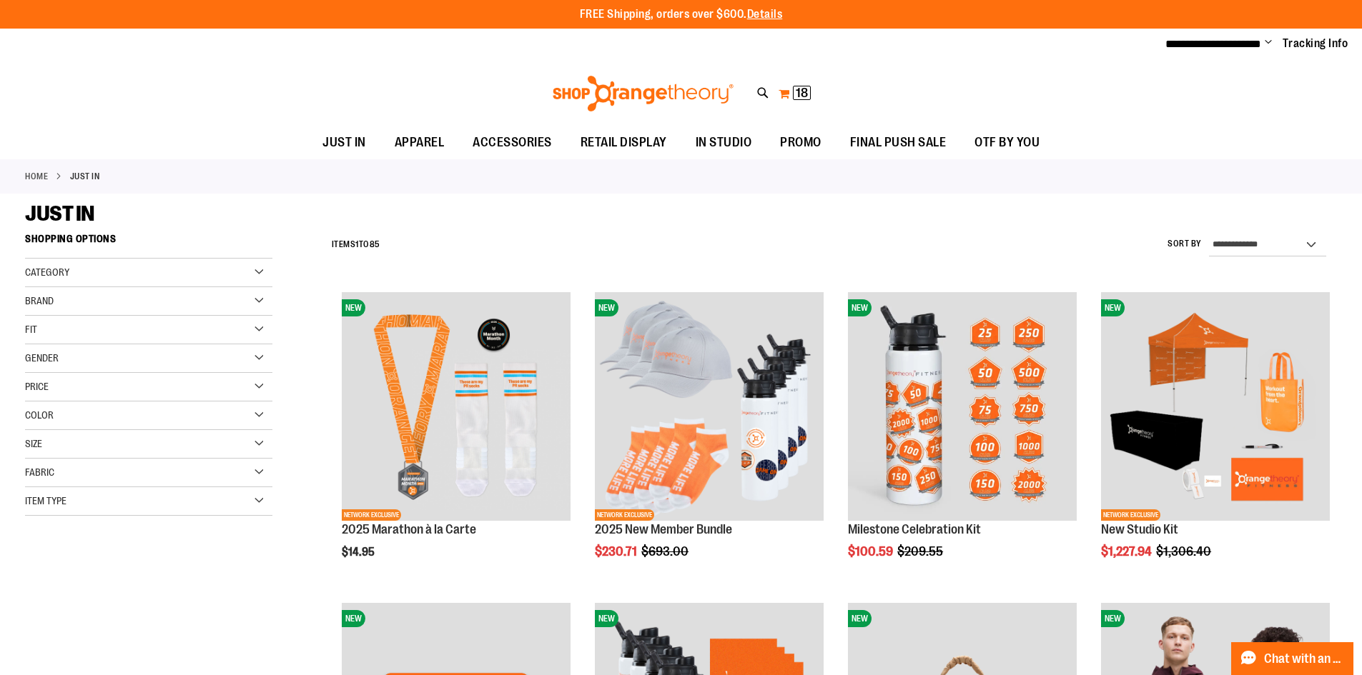
click at [791, 86] on button "My Cart 18 18 items" at bounding box center [795, 93] width 34 height 23
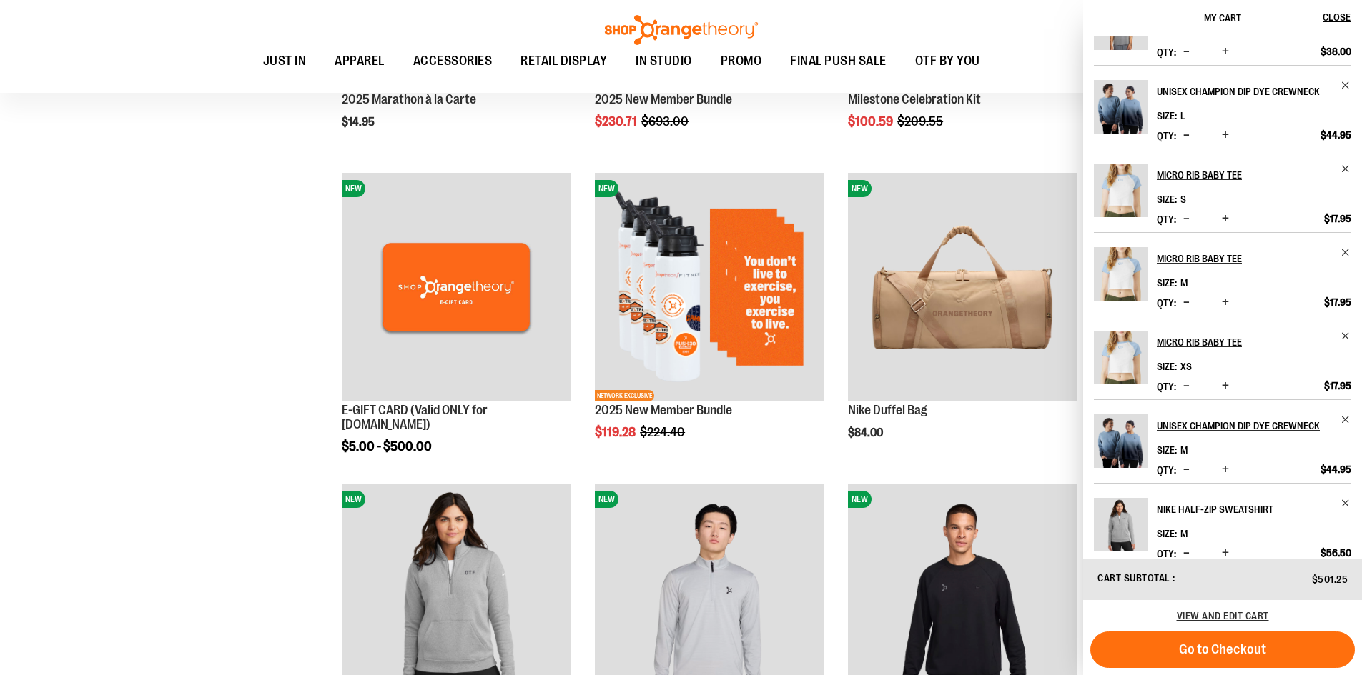
scroll to position [117, 0]
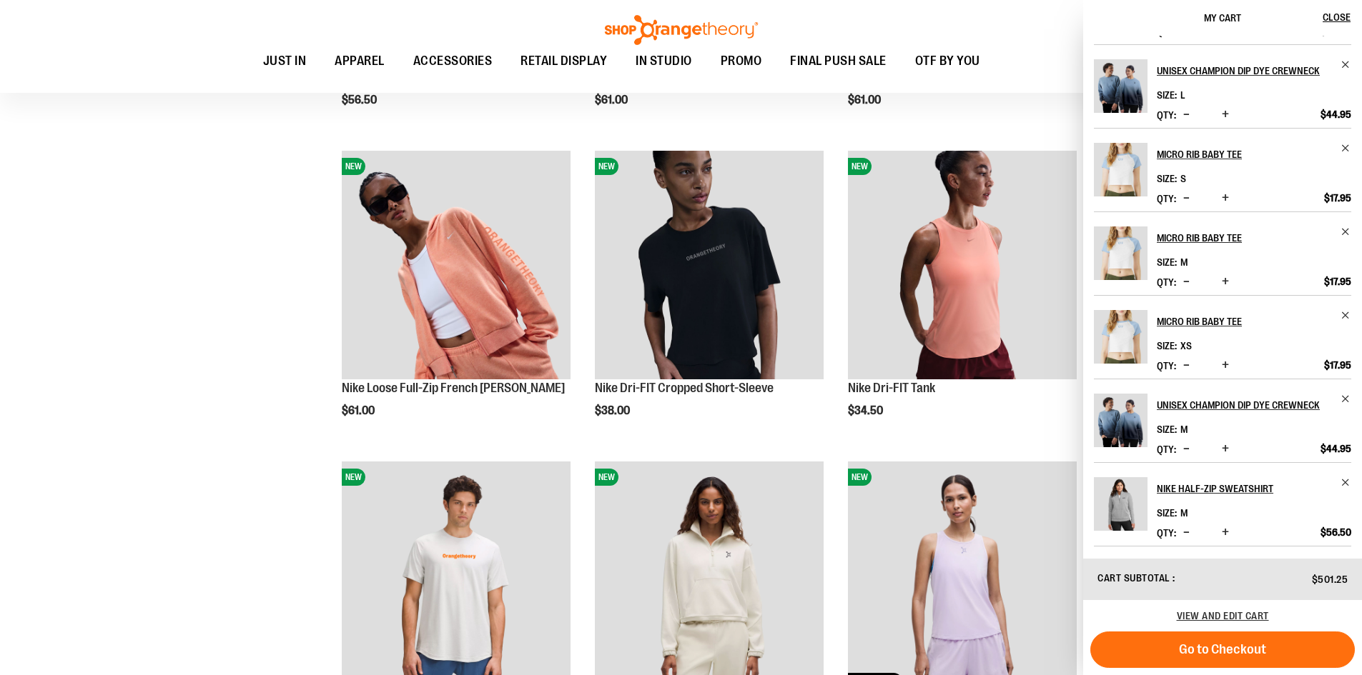
scroll to position [1430, 0]
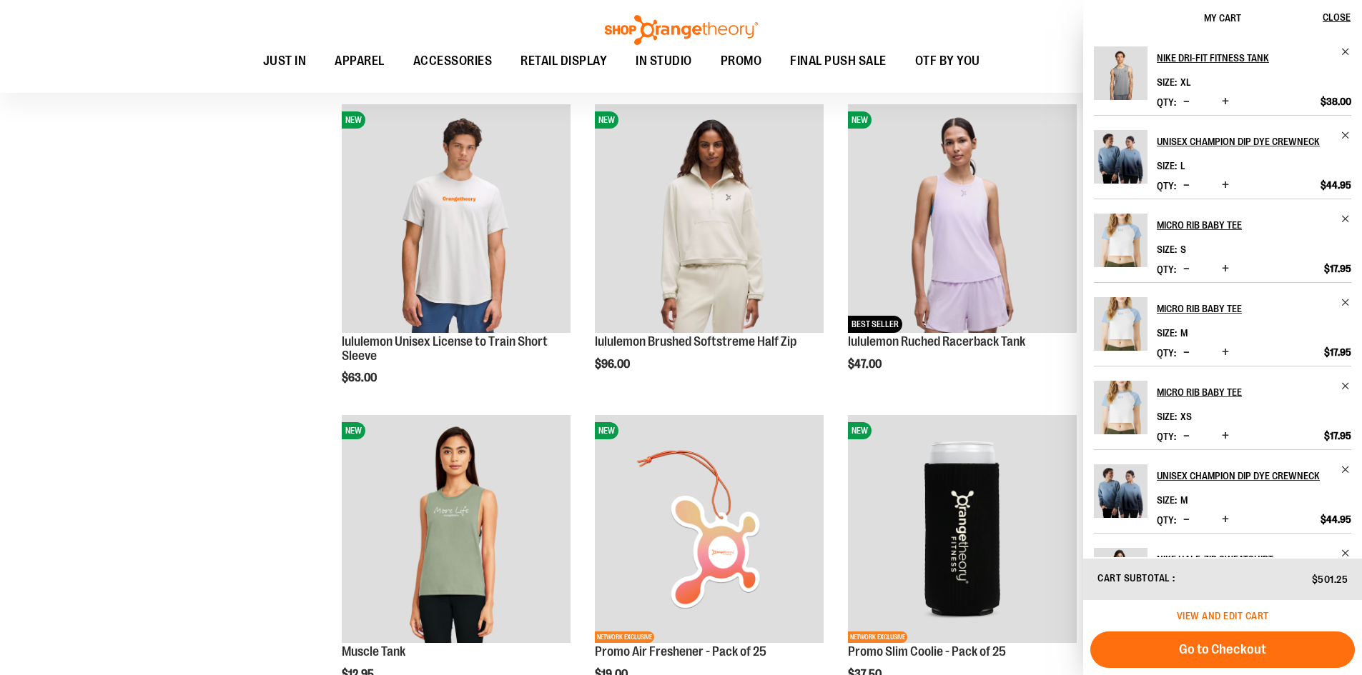
click at [1219, 613] on span "View and edit cart" at bounding box center [1223, 615] width 92 height 11
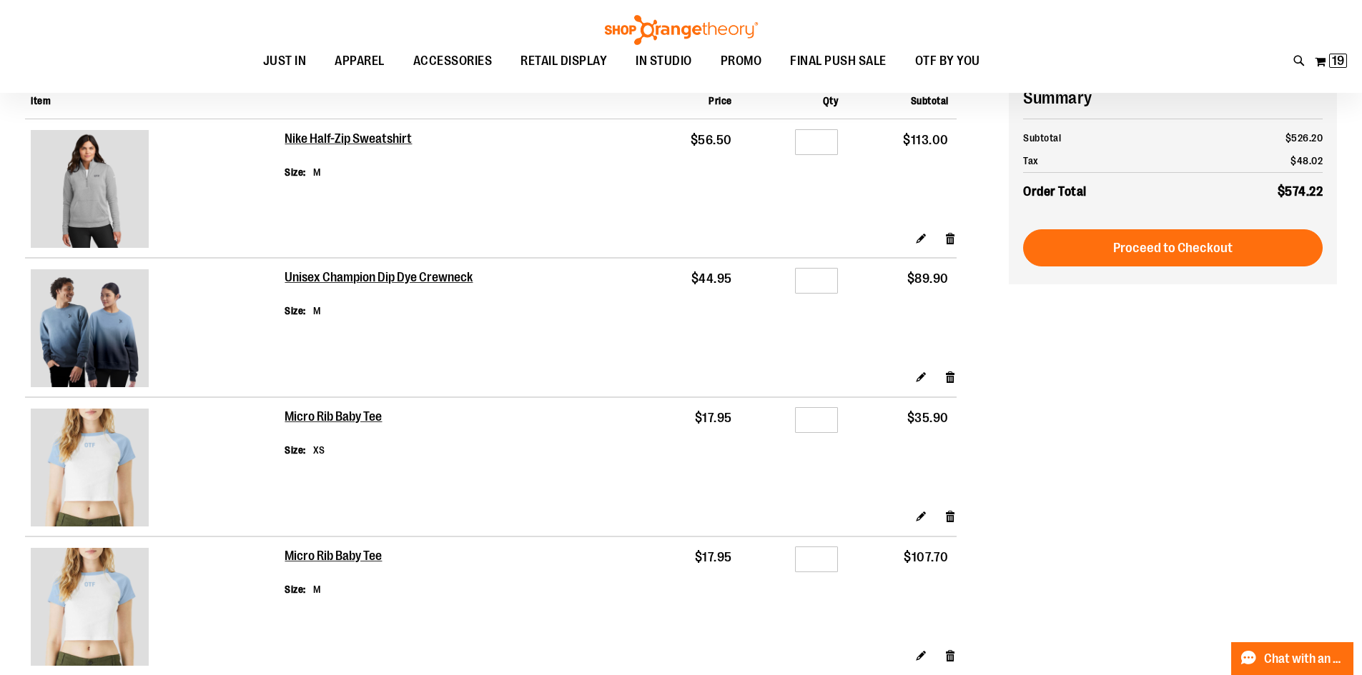
scroll to position [143, 0]
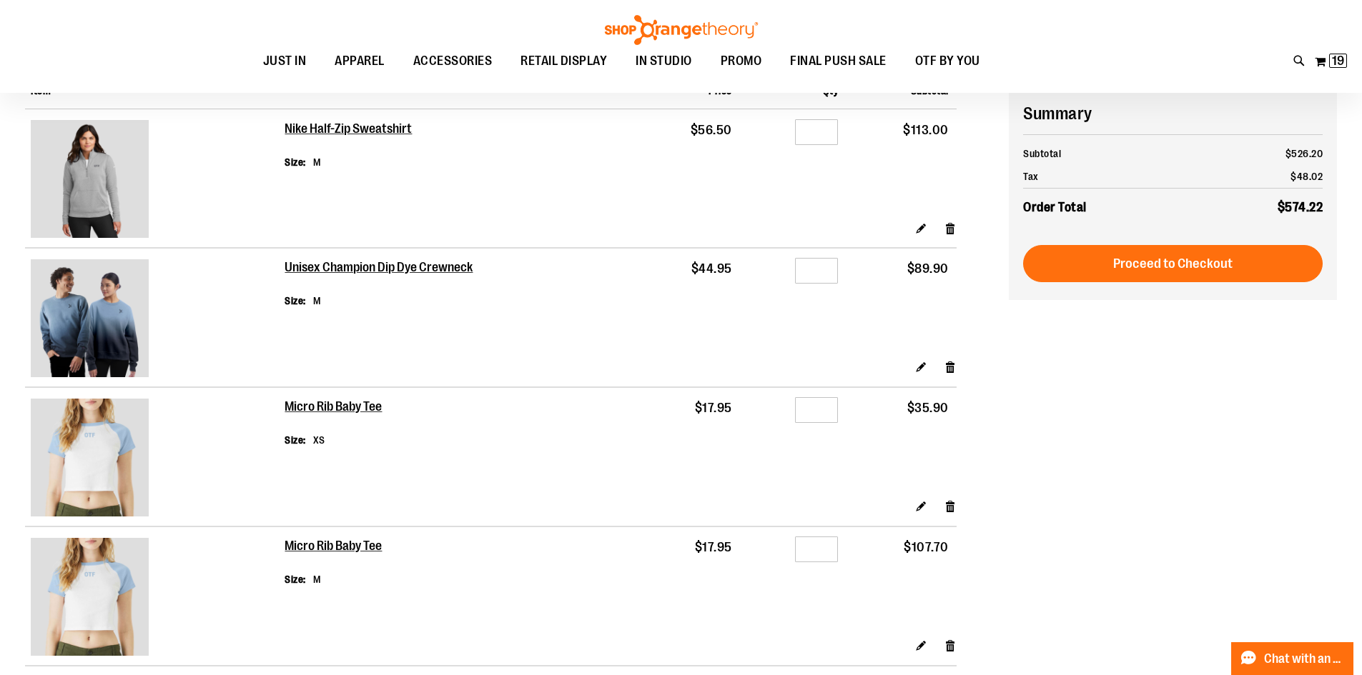
type input "**********"
click at [812, 556] on input "*" at bounding box center [816, 550] width 43 height 26
type input "*"
click at [791, 582] on td "Qty *" at bounding box center [793, 583] width 106 height 112
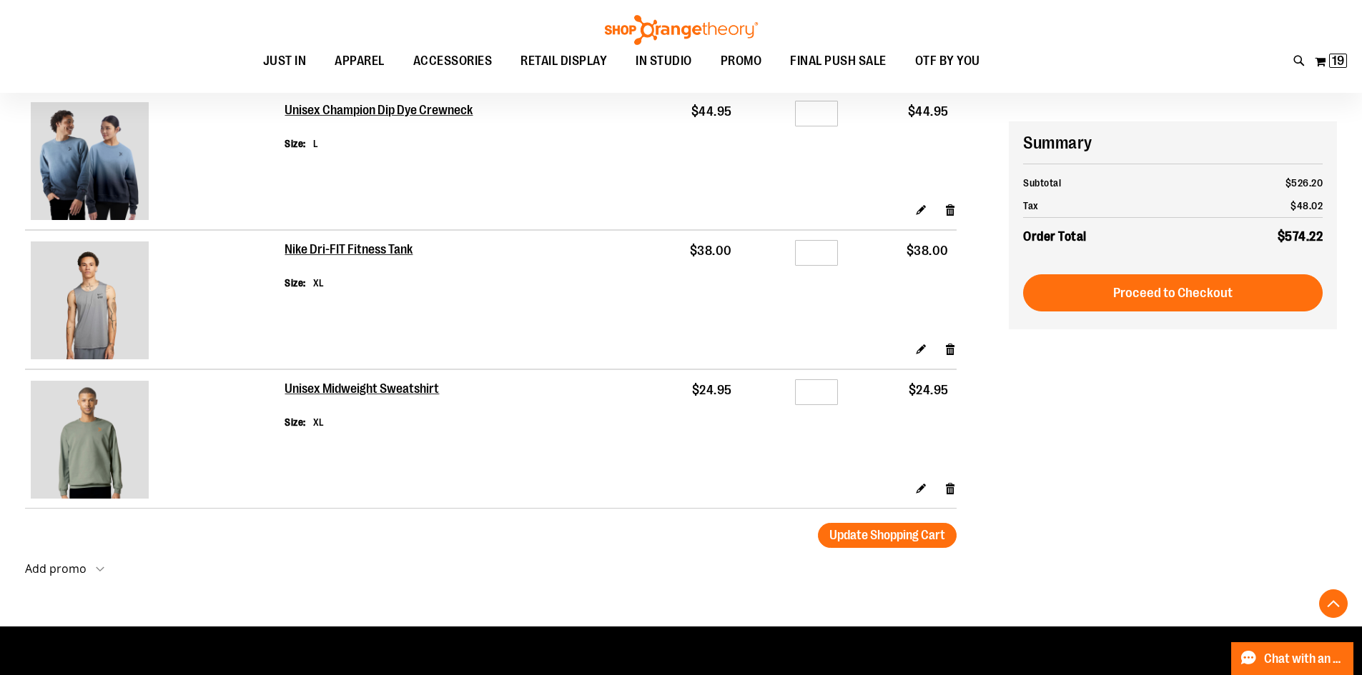
scroll to position [929, 0]
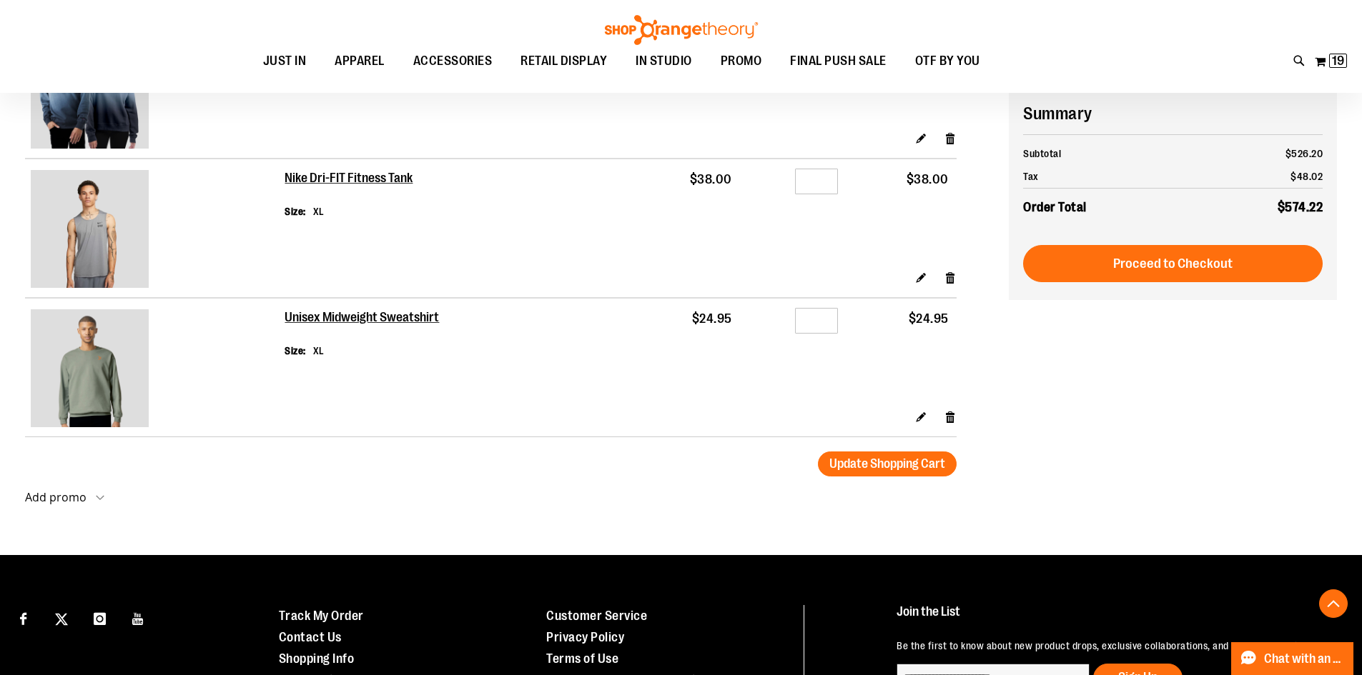
click at [836, 457] on span "Update Shopping Cart" at bounding box center [887, 464] width 116 height 14
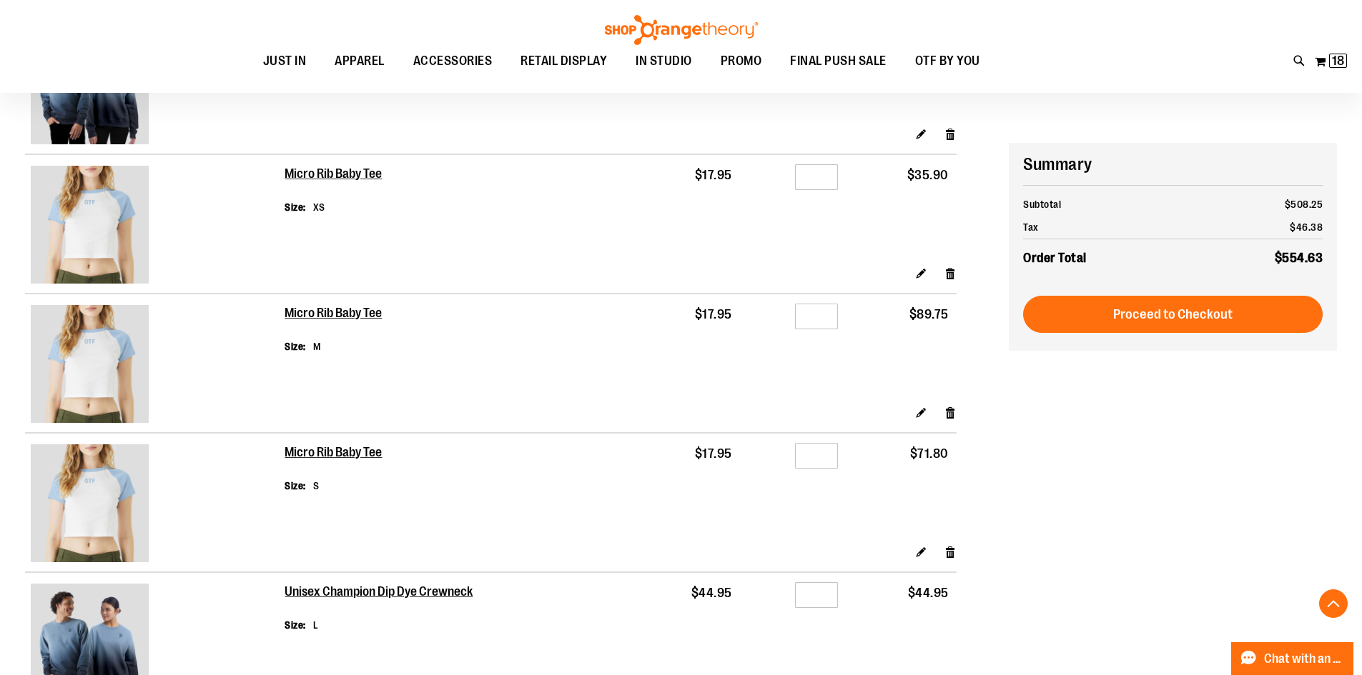
scroll to position [357, 0]
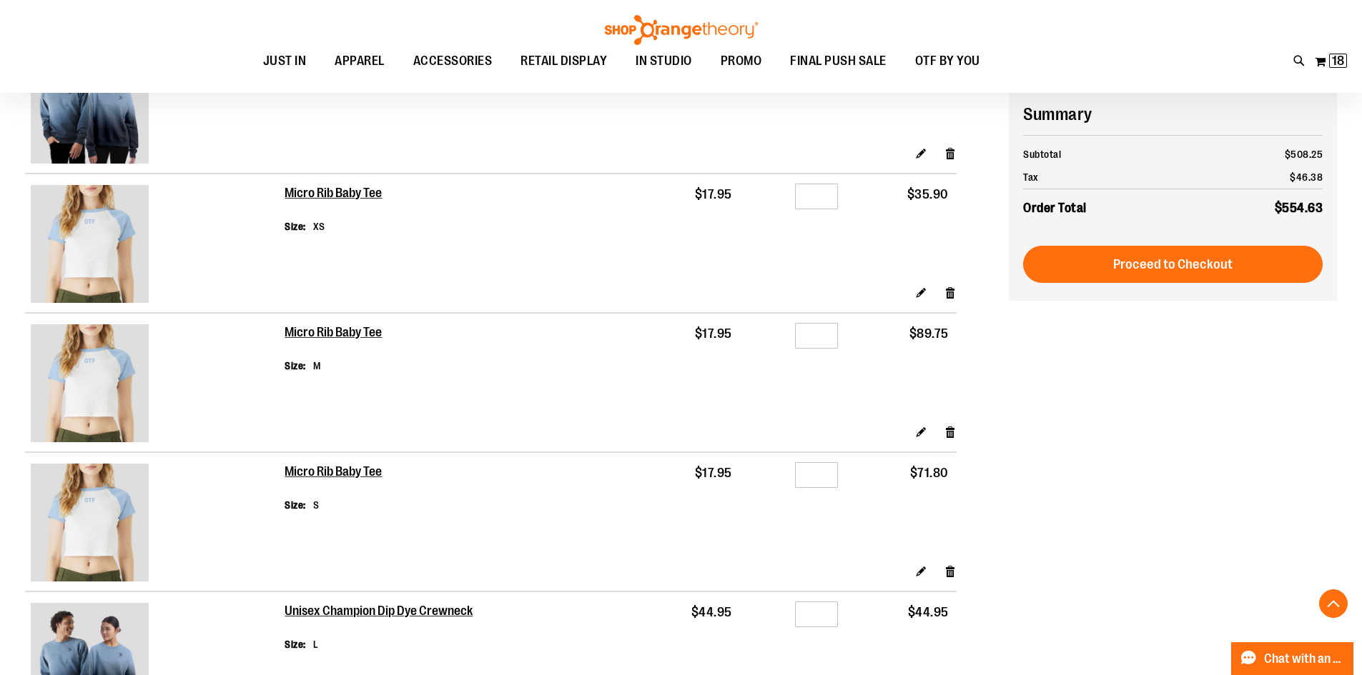
type input "**********"
drag, startPoint x: 824, startPoint y: 473, endPoint x: 796, endPoint y: 474, distance: 28.6
click at [796, 474] on input "*" at bounding box center [816, 475] width 43 height 26
click at [803, 413] on td "Qty *" at bounding box center [793, 369] width 106 height 112
drag, startPoint x: 830, startPoint y: 334, endPoint x: 801, endPoint y: 335, distance: 28.6
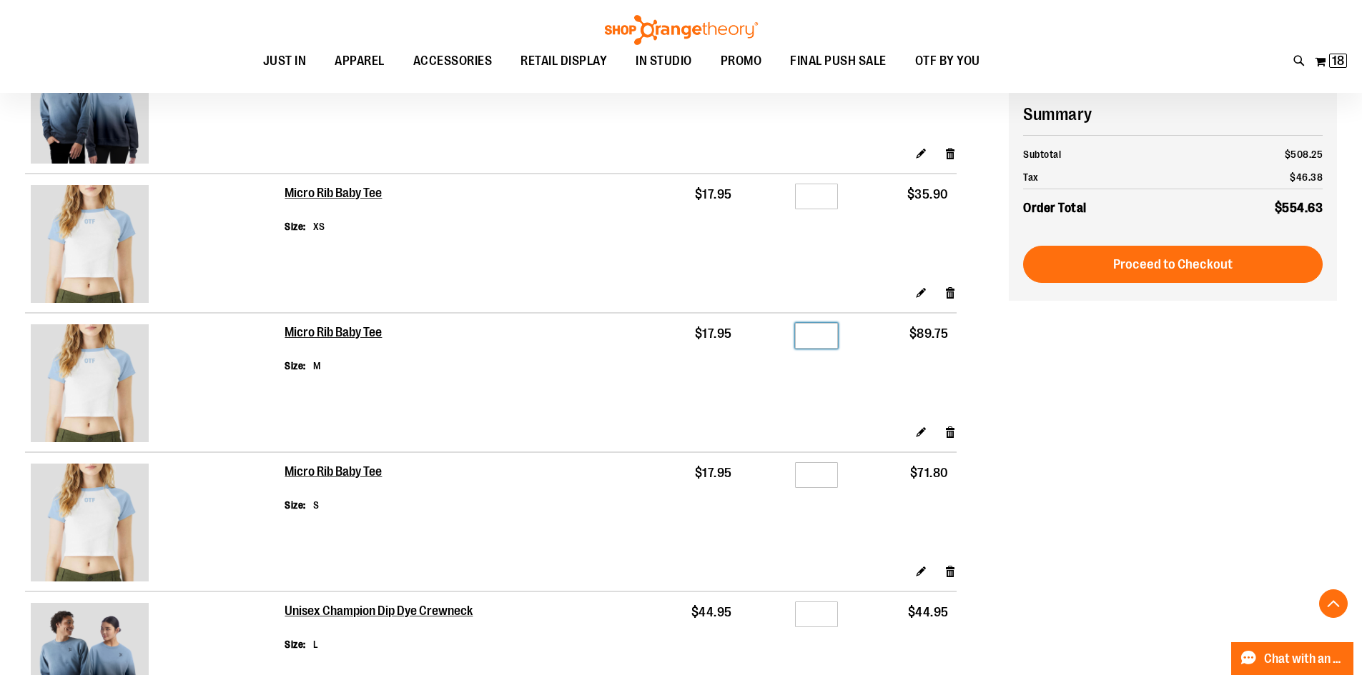
click at [801, 335] on input "*" at bounding box center [816, 336] width 43 height 26
type input "*"
click at [825, 365] on td "Qty *" at bounding box center [793, 369] width 106 height 112
drag, startPoint x: 804, startPoint y: 477, endPoint x: 742, endPoint y: 474, distance: 62.3
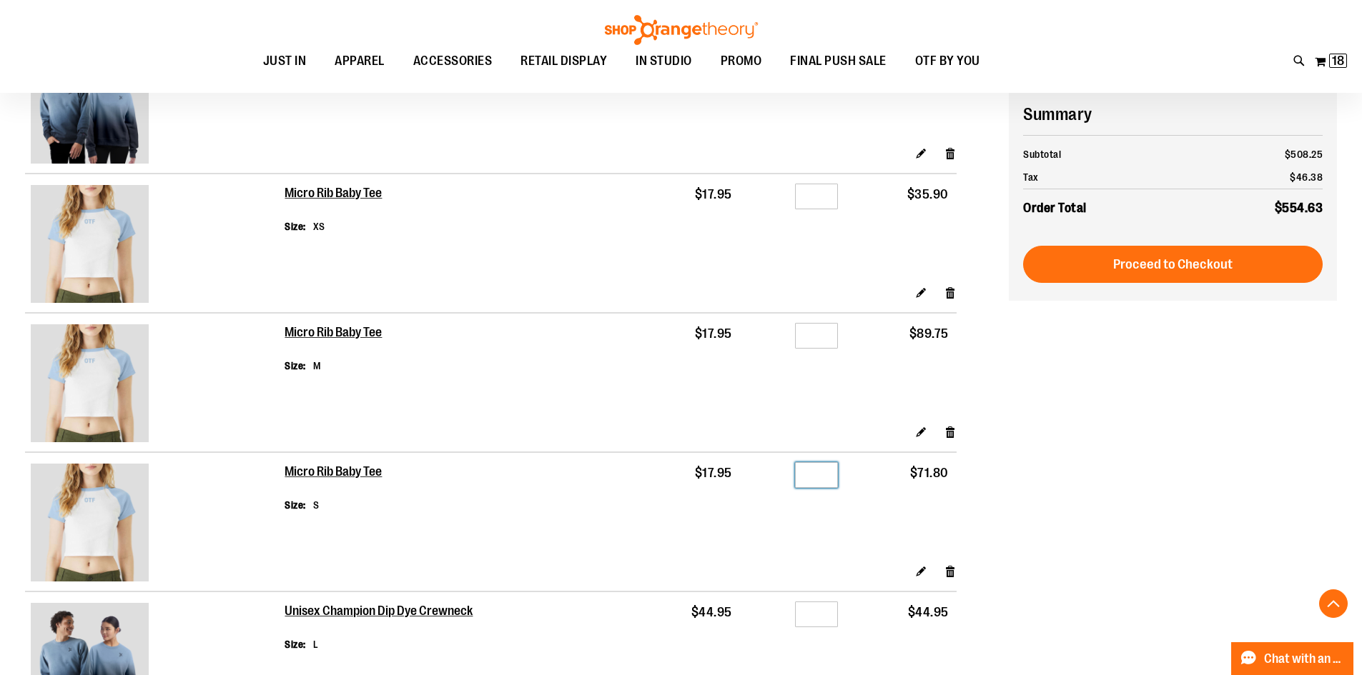
click at [742, 475] on tr "Micro Rib Baby Tee Size S $17.95 Qty * $71.80" at bounding box center [490, 508] width 931 height 112
type input "*"
click at [717, 531] on td "$17.95" at bounding box center [687, 508] width 104 height 112
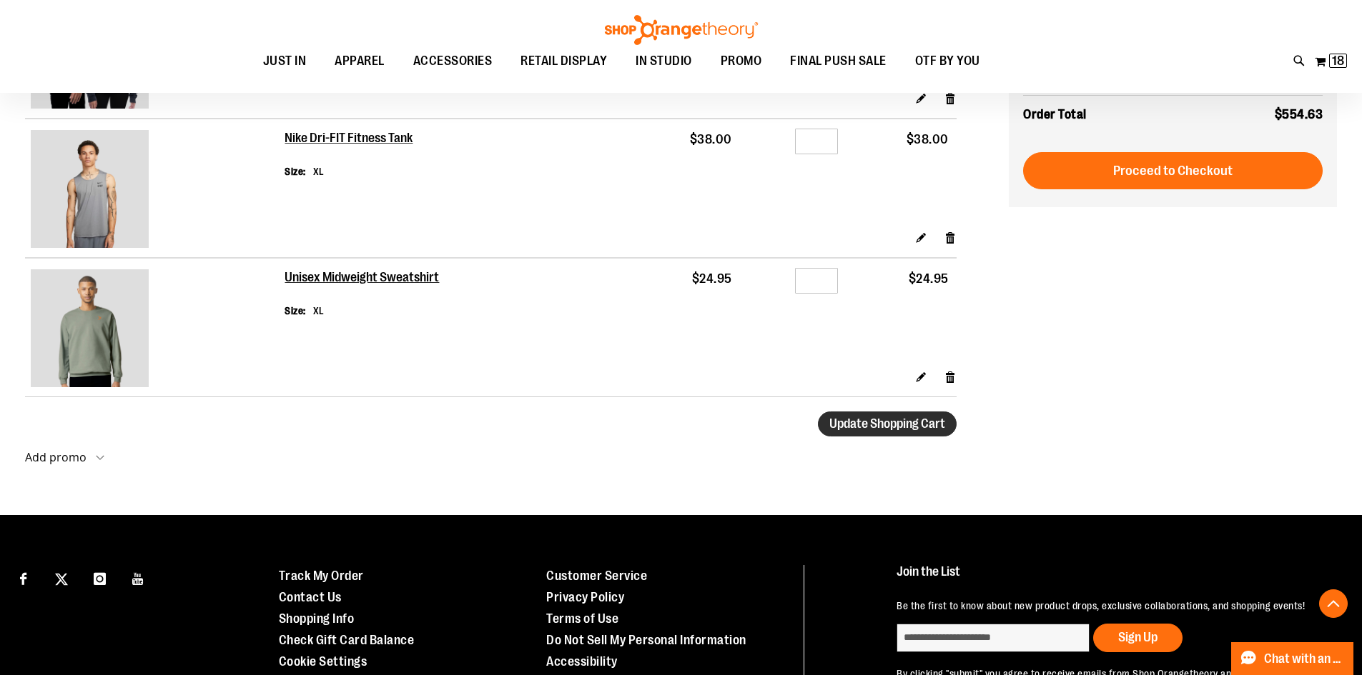
scroll to position [876, 0]
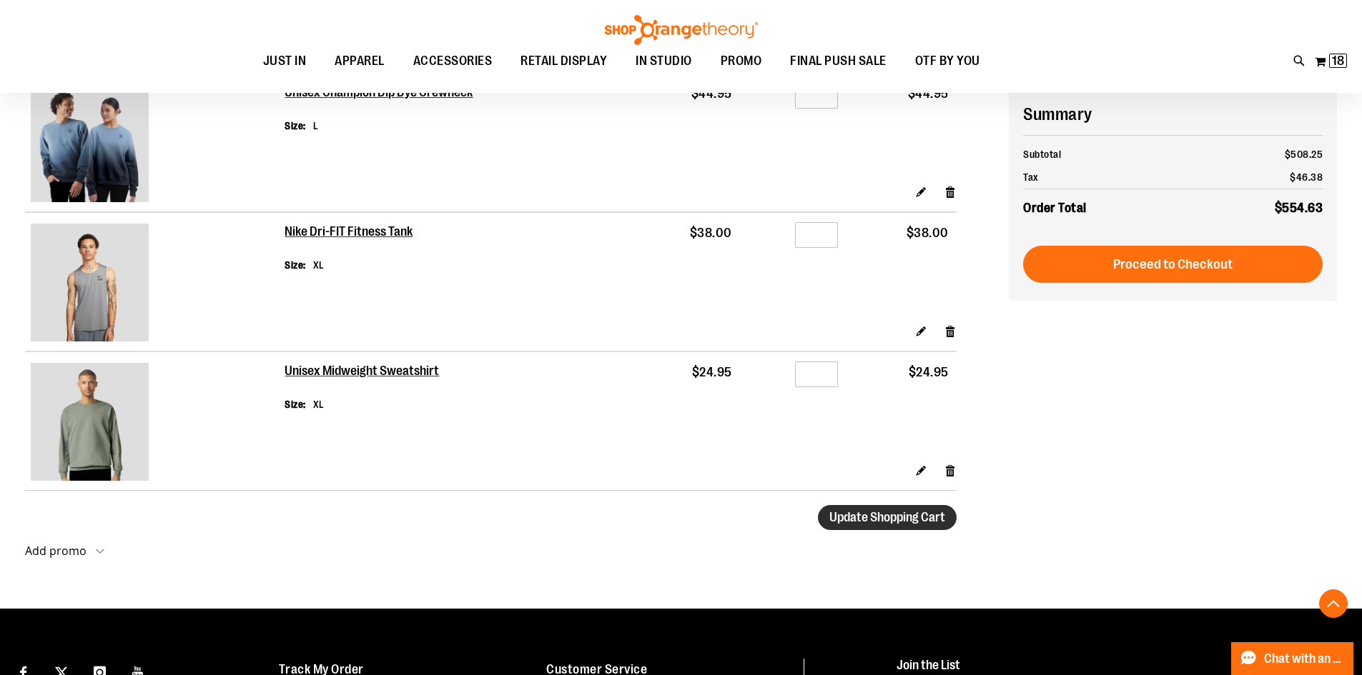
click at [888, 523] on span "Update Shopping Cart" at bounding box center [887, 517] width 116 height 14
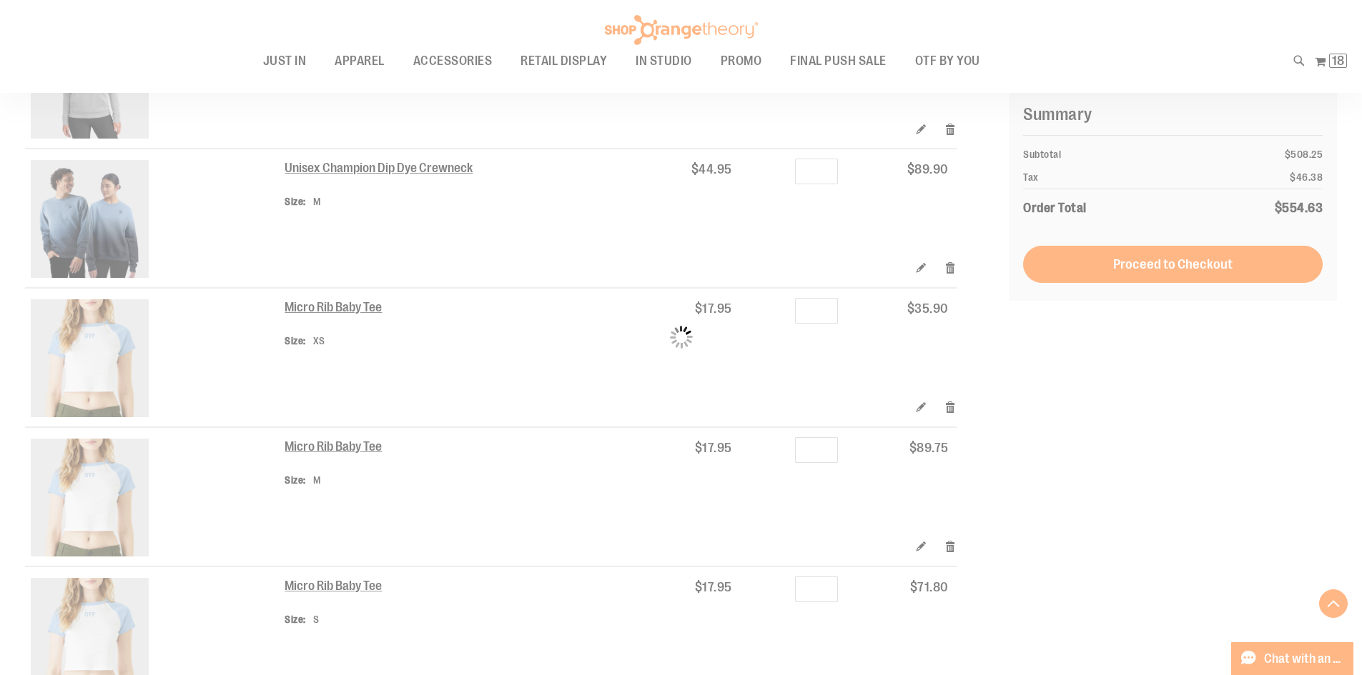
scroll to position [161, 0]
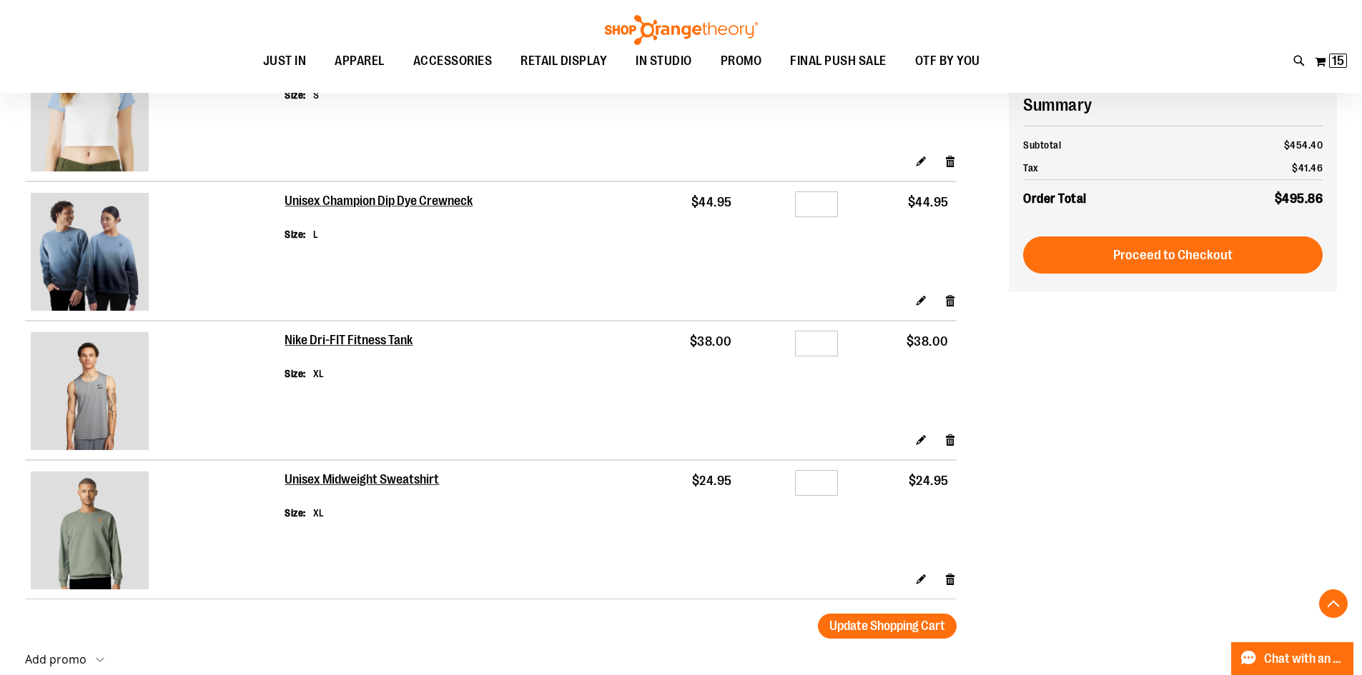
scroll to position [786, 0]
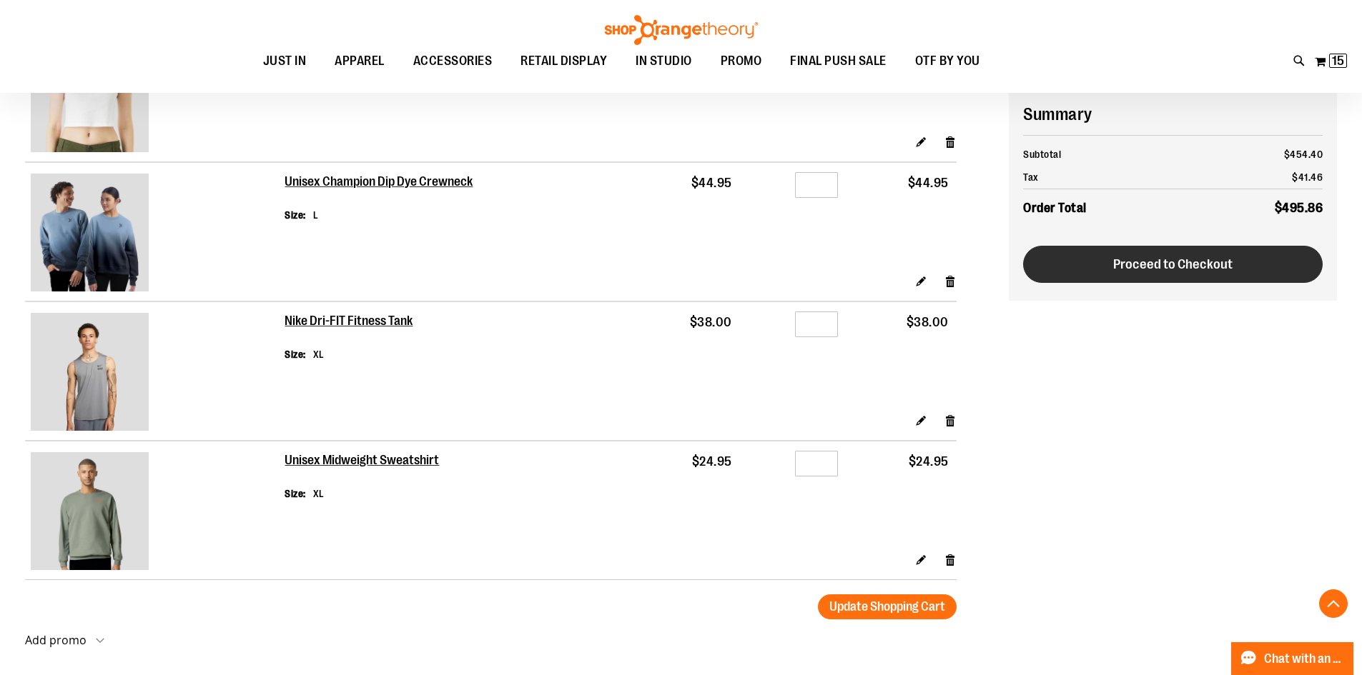
type input "**********"
click at [1151, 272] on button "Proceed to Checkout" at bounding box center [1172, 264] width 299 height 37
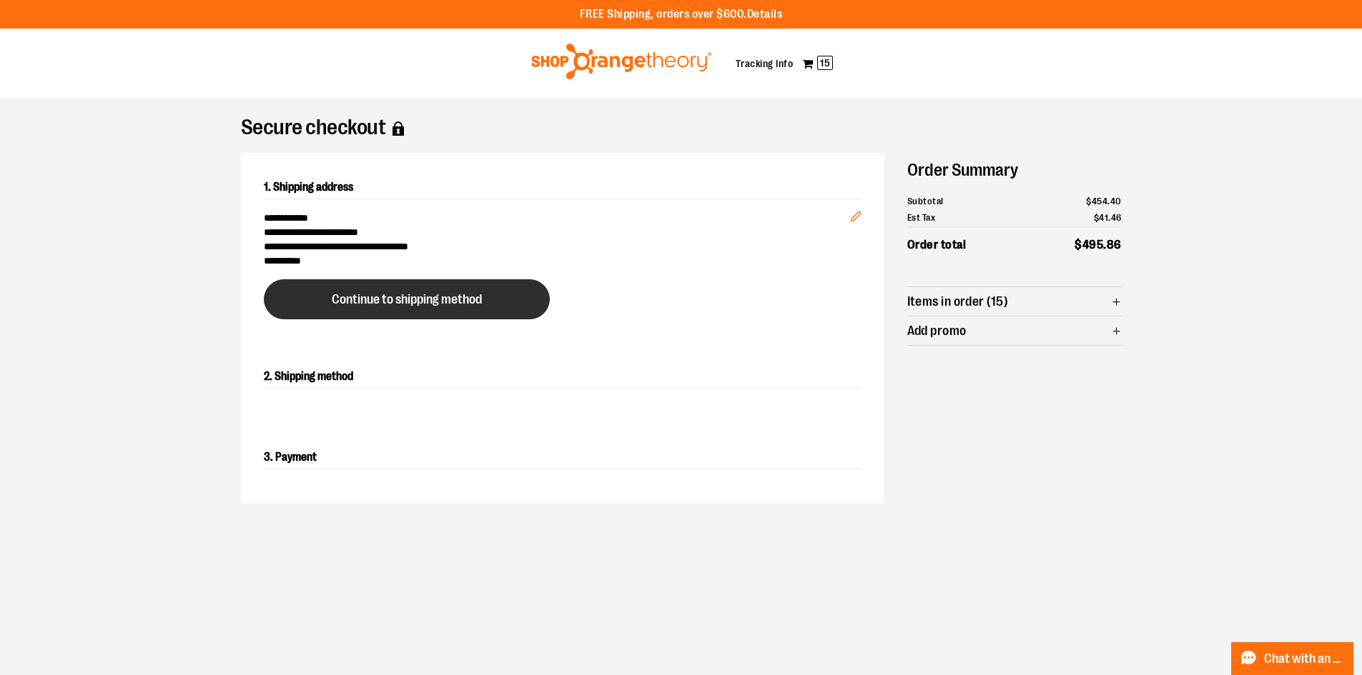
click at [449, 287] on button "Continue to shipping method" at bounding box center [407, 299] width 286 height 40
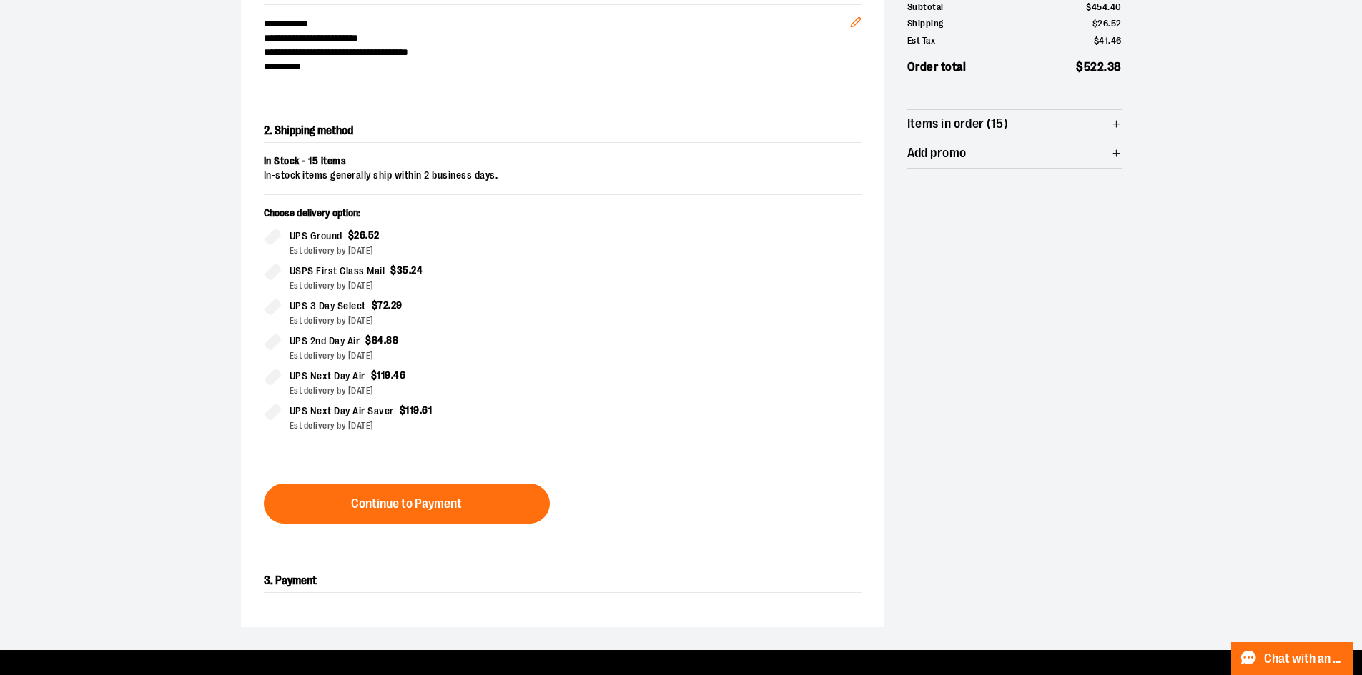
scroll to position [286, 0]
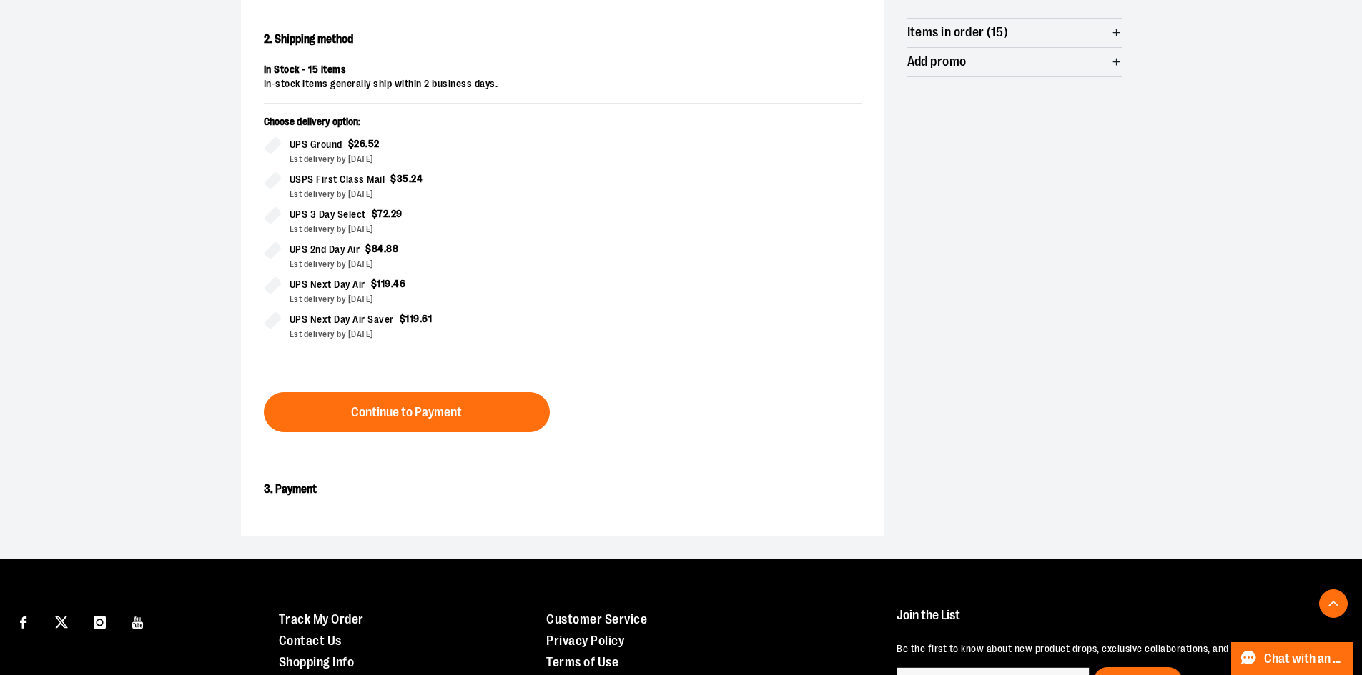
click at [373, 404] on button "Continue to Payment" at bounding box center [407, 412] width 286 height 40
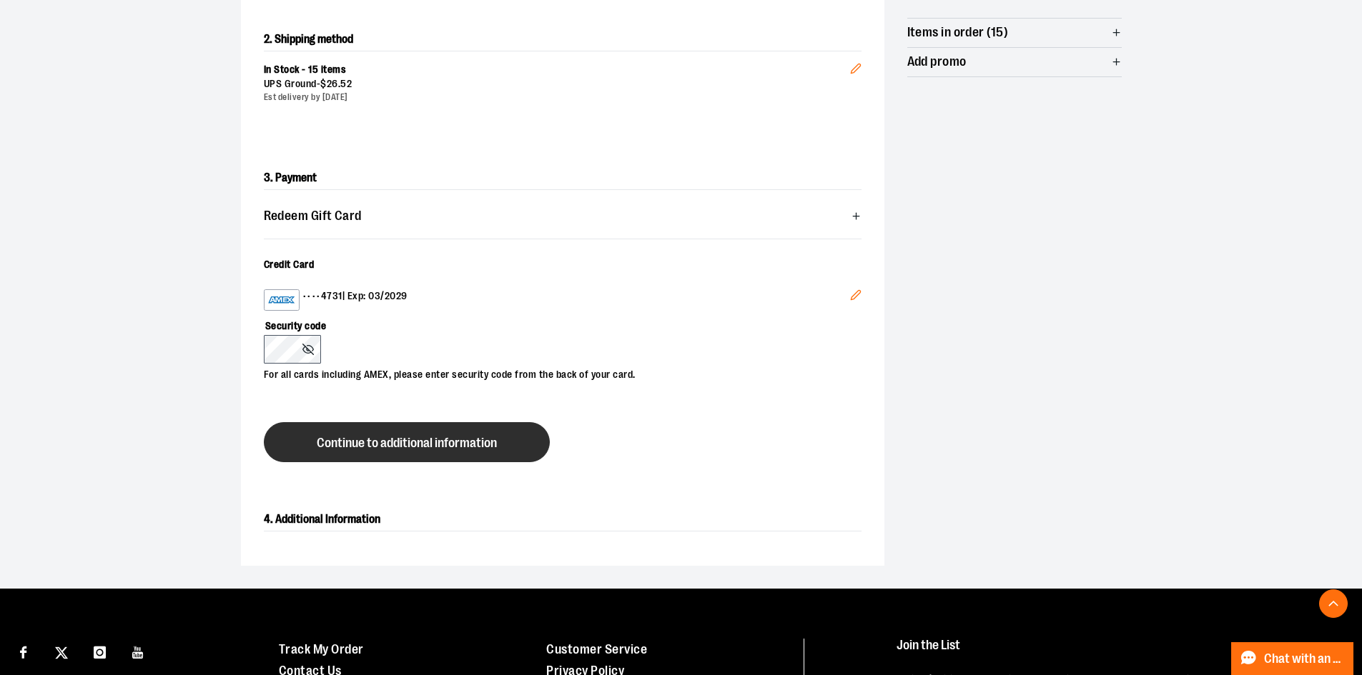
click at [335, 452] on button "Continue to additional information" at bounding box center [407, 442] width 286 height 40
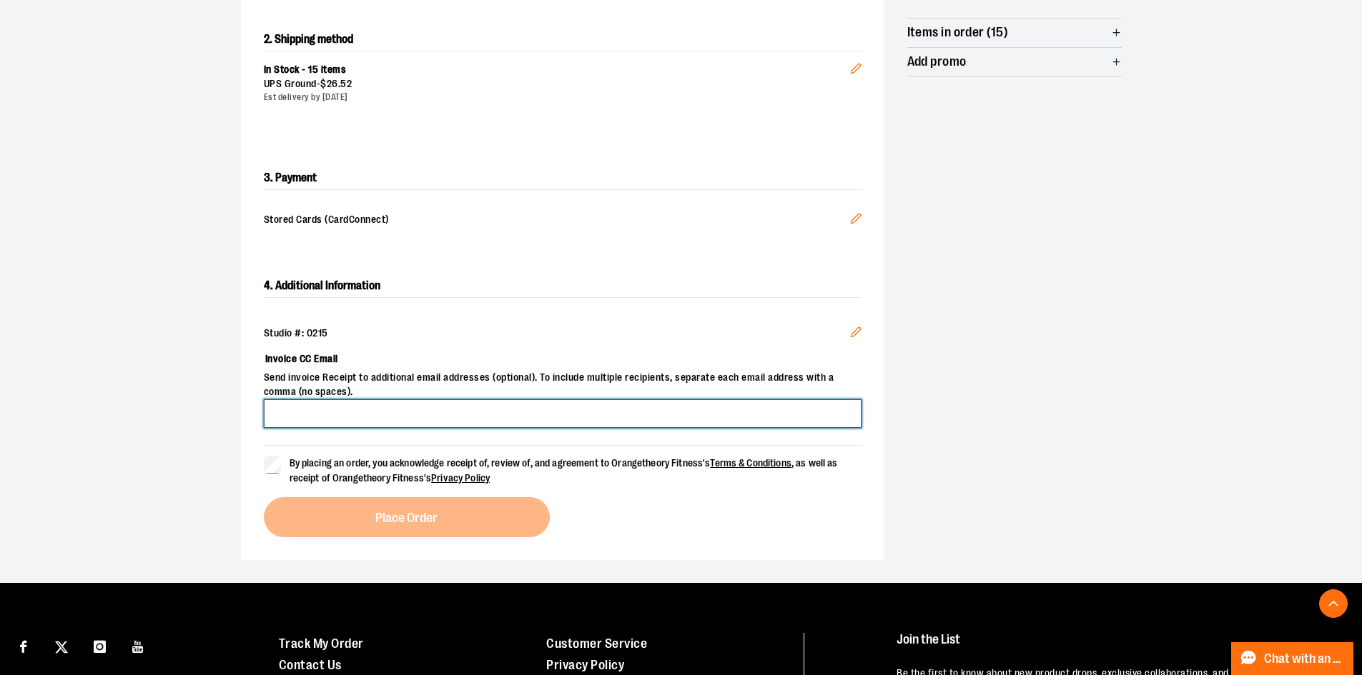
click at [393, 420] on input "Invoice CC Email" at bounding box center [563, 414] width 598 height 29
type input "**********"
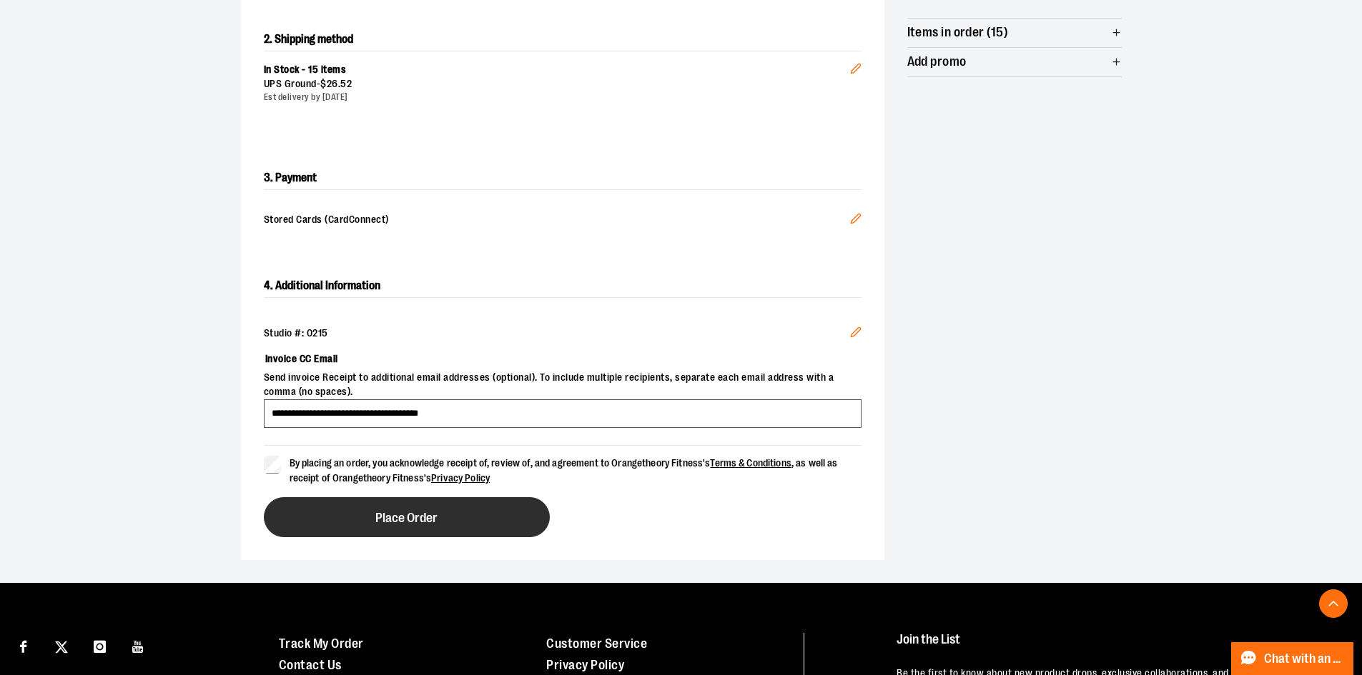
click at [340, 519] on button "Place Order" at bounding box center [407, 517] width 286 height 40
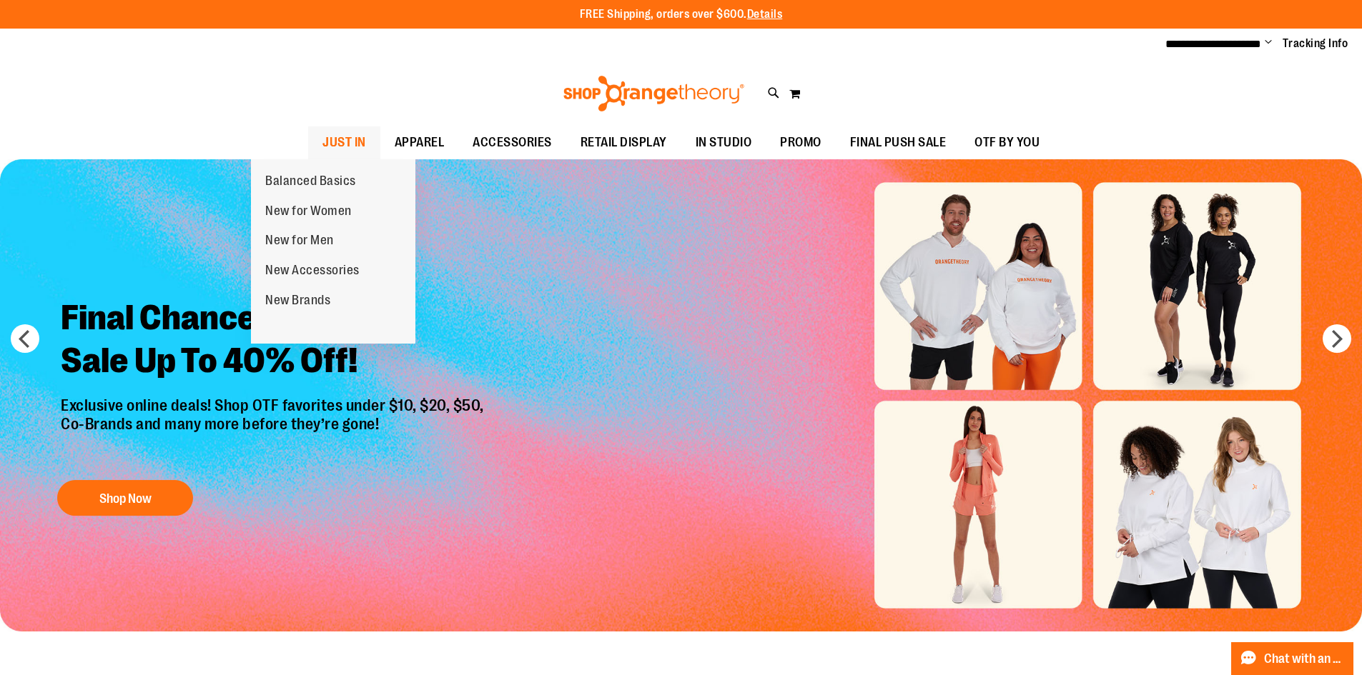
type input "**********"
click at [322, 137] on span "JUST IN" at bounding box center [344, 143] width 44 height 32
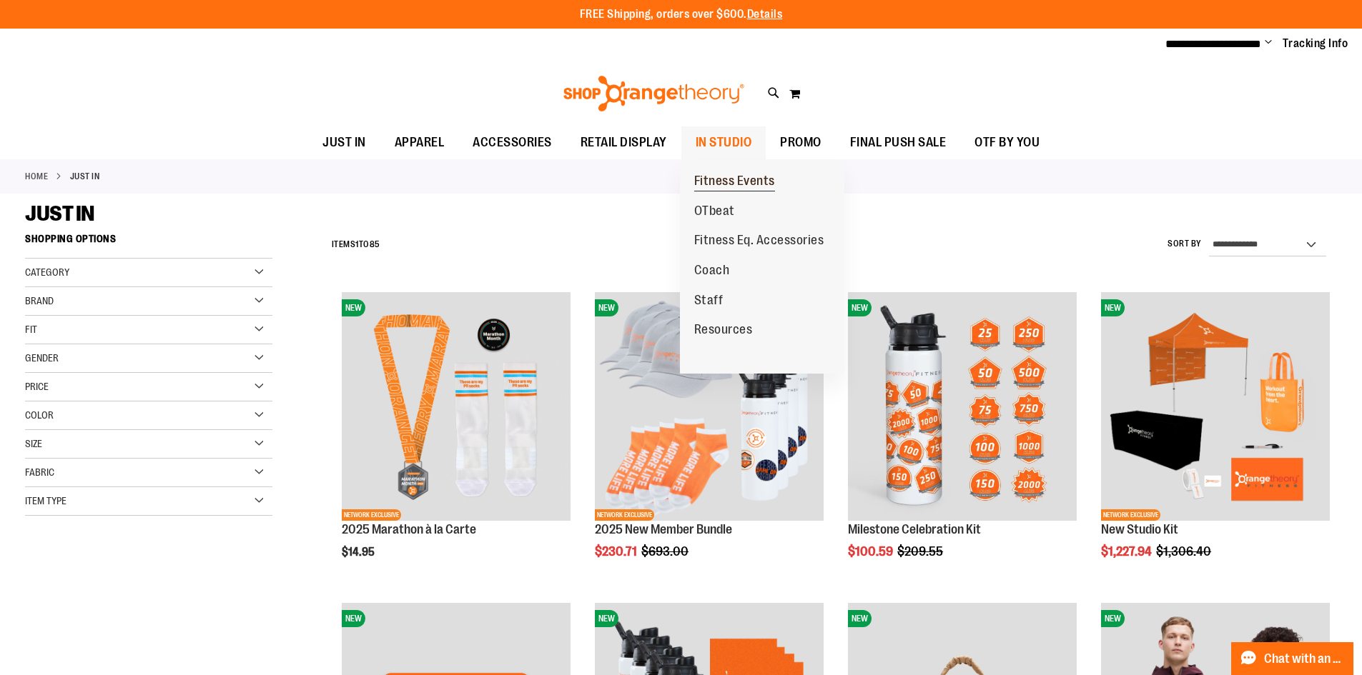
type input "**********"
click at [748, 184] on span "Fitness Events" at bounding box center [734, 183] width 81 height 18
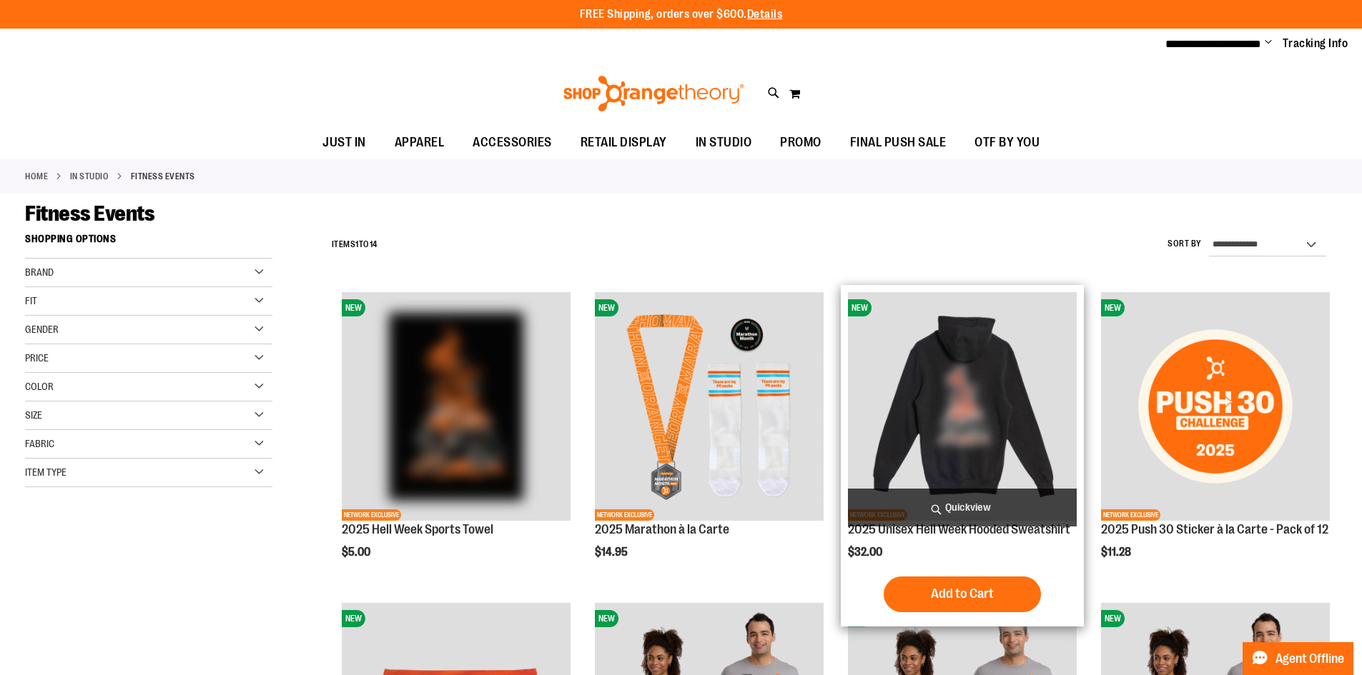
type input "**********"
click at [986, 419] on img "product" at bounding box center [962, 406] width 229 height 229
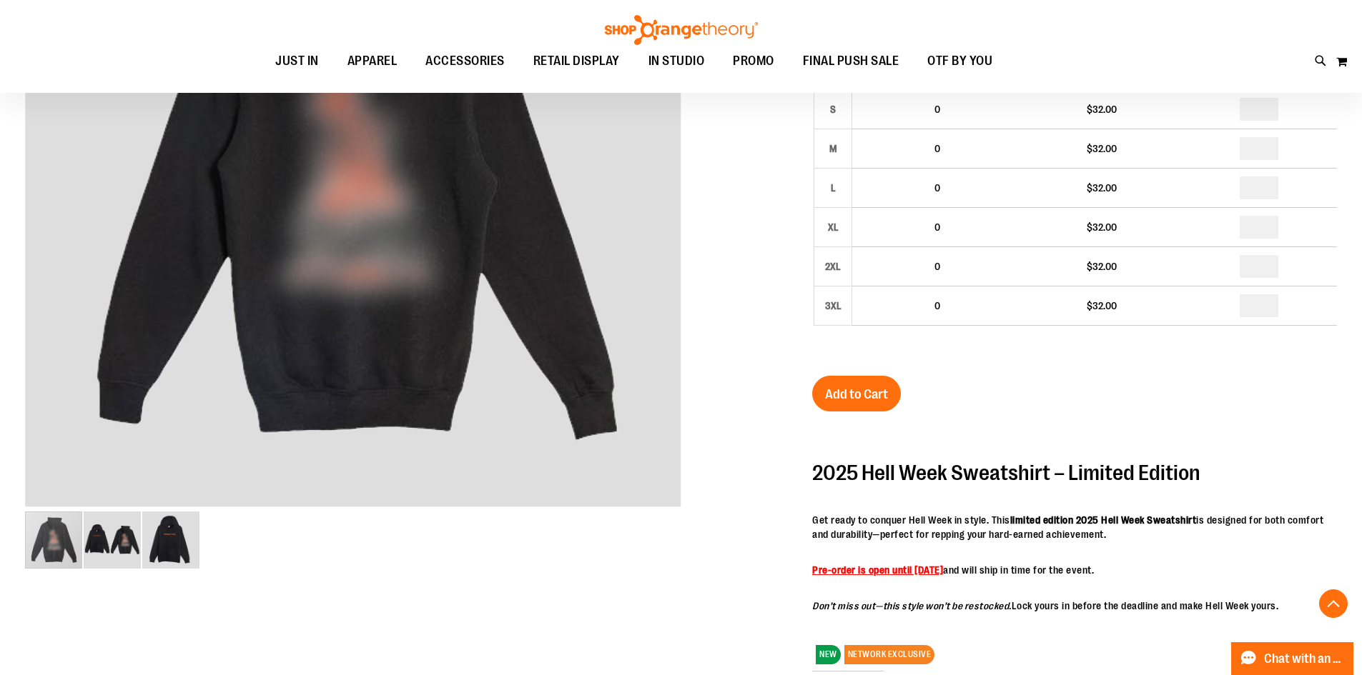
scroll to position [358, 0]
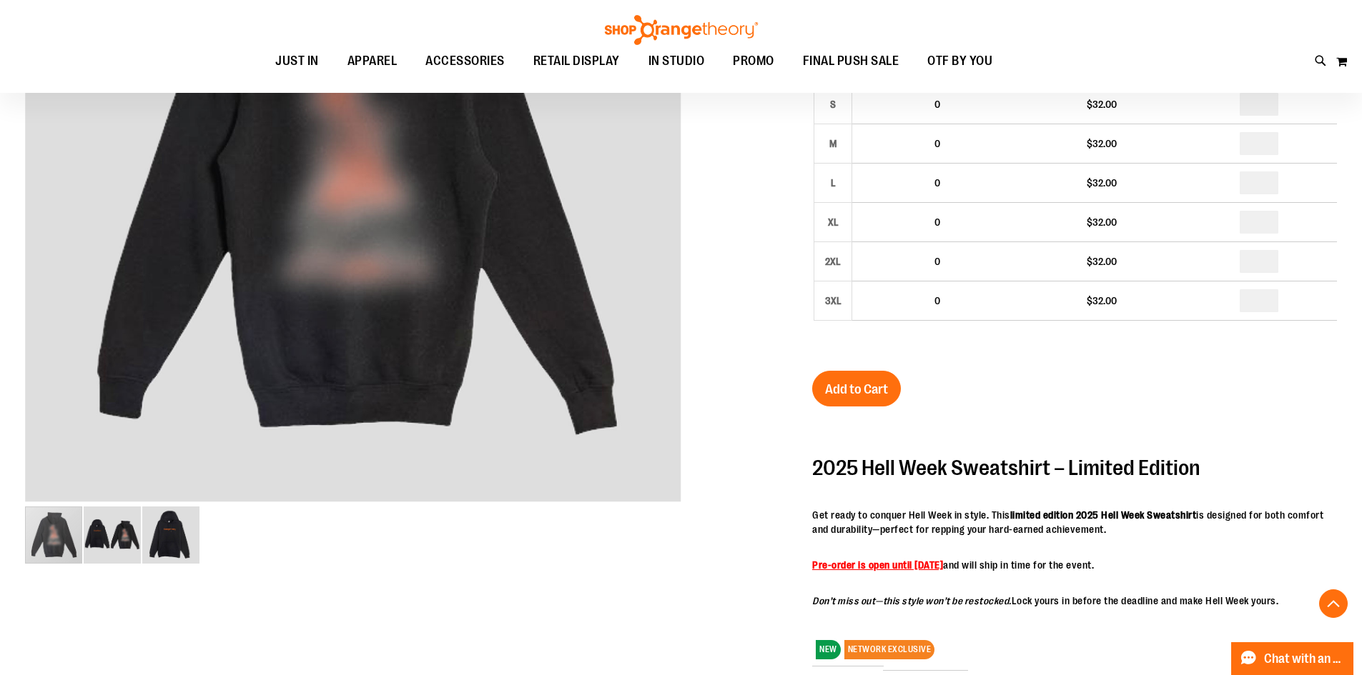
type input "**********"
click at [113, 528] on img "image 2 of 3" at bounding box center [112, 535] width 57 height 57
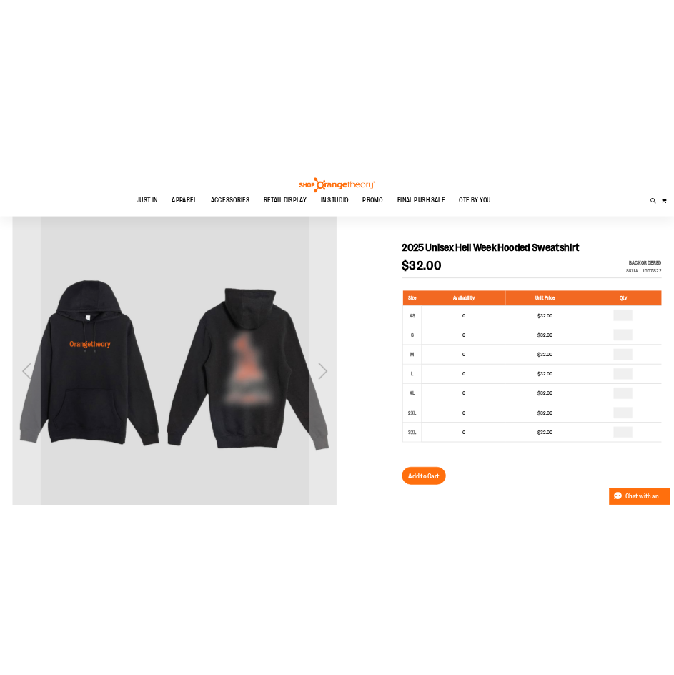
scroll to position [72, 0]
